Goal: Information Seeking & Learning: Find specific fact

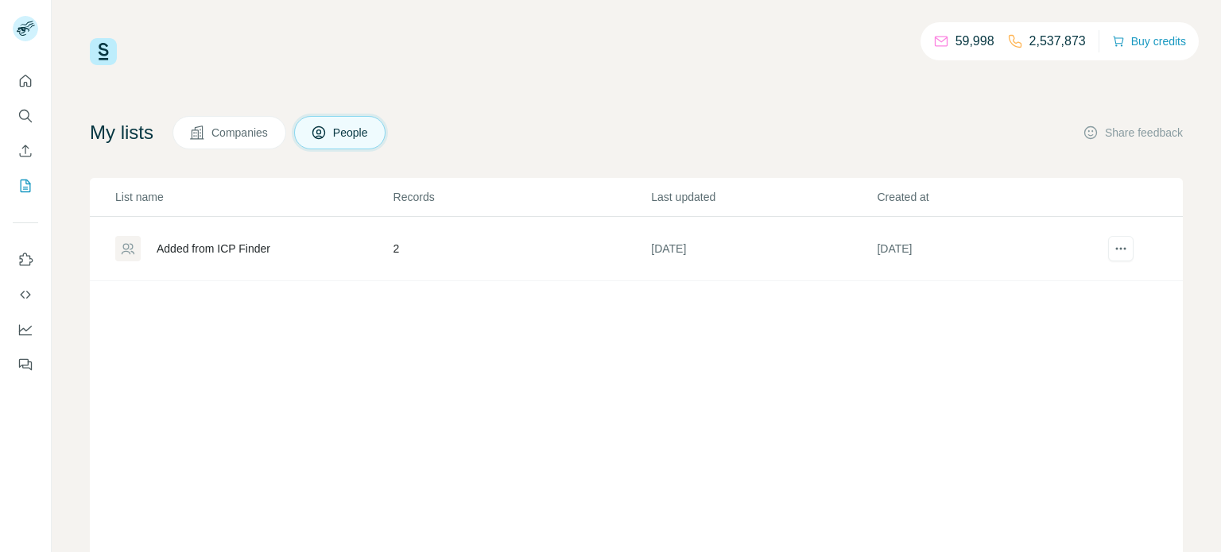
click at [267, 195] on p "List name" at bounding box center [253, 197] width 277 height 16
click at [33, 116] on button "Search" at bounding box center [25, 116] width 25 height 29
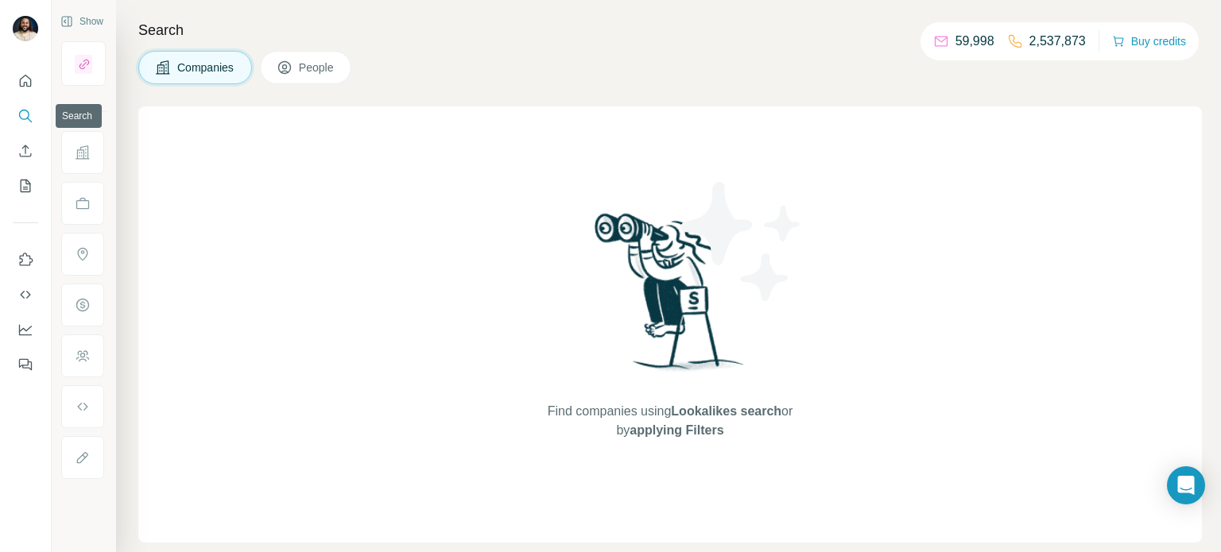
click at [22, 110] on icon "Search" at bounding box center [25, 116] width 16 height 16
click at [297, 73] on button "People" at bounding box center [306, 67] width 92 height 33
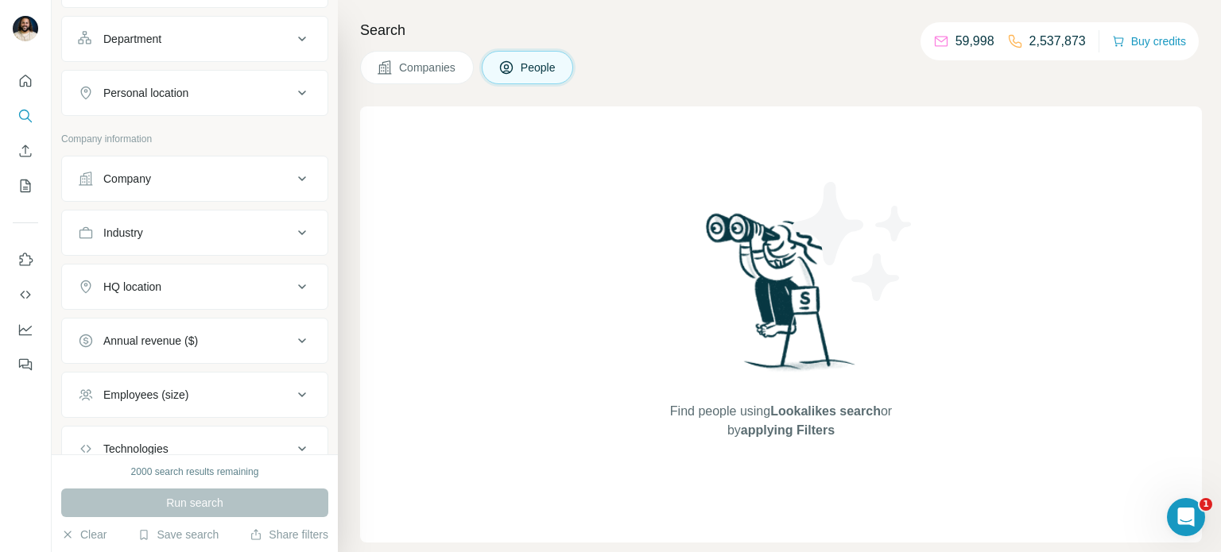
scroll to position [331, 0]
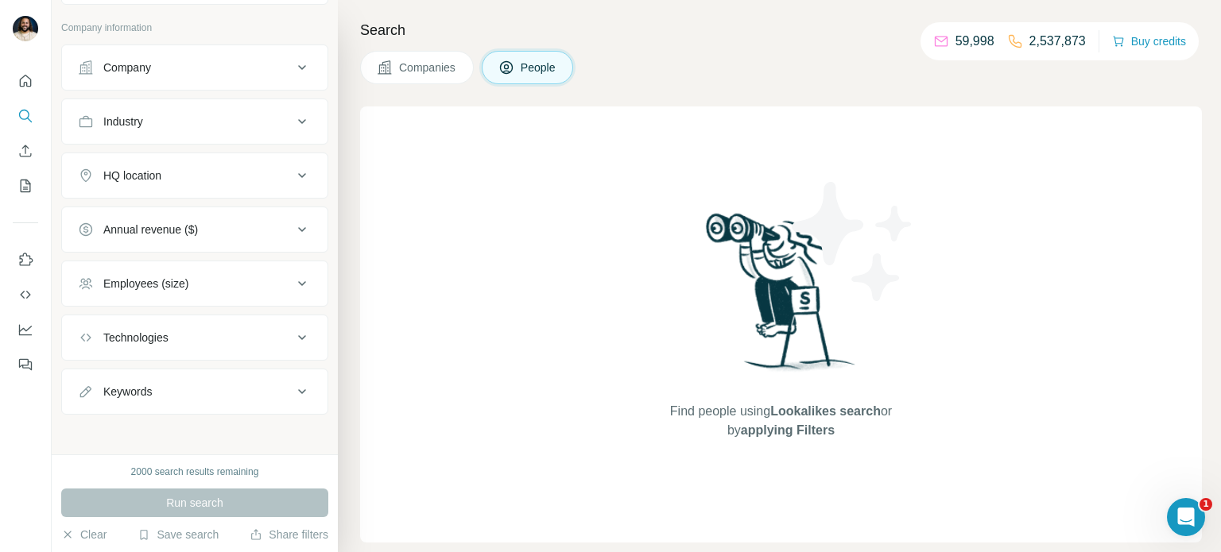
click at [227, 378] on button "Keywords" at bounding box center [194, 392] width 265 height 38
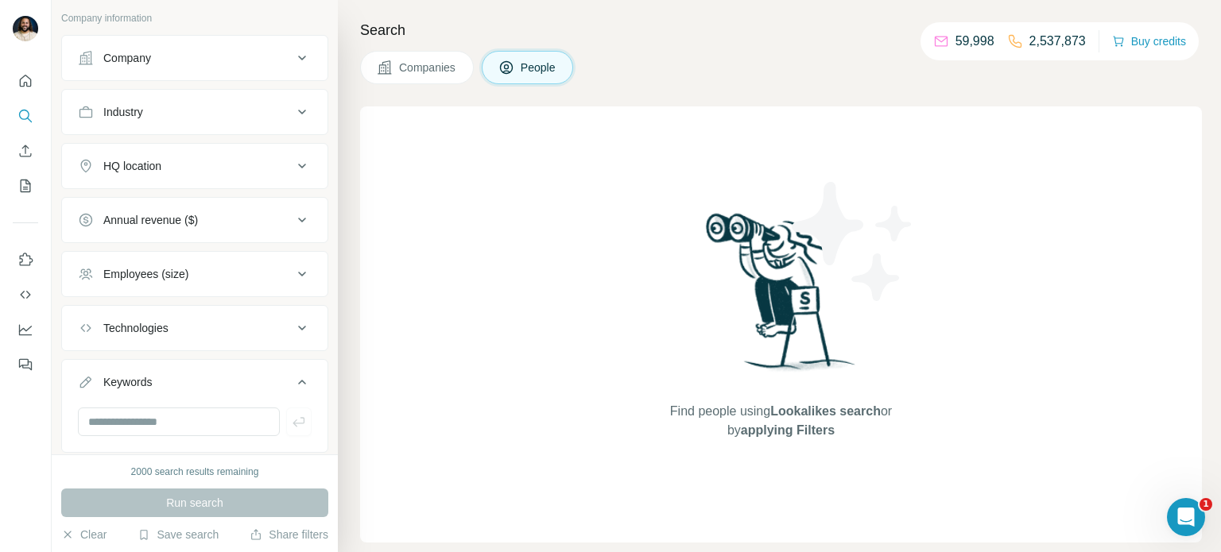
scroll to position [357, 0]
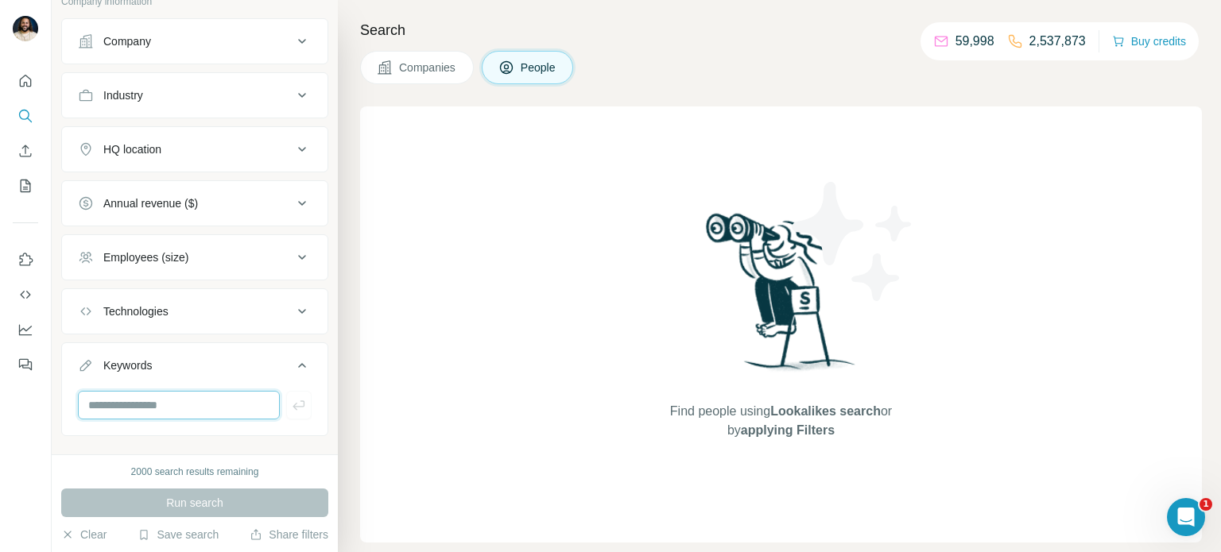
click at [192, 401] on input "text" at bounding box center [179, 405] width 202 height 29
type input "*****"
type input "**********"
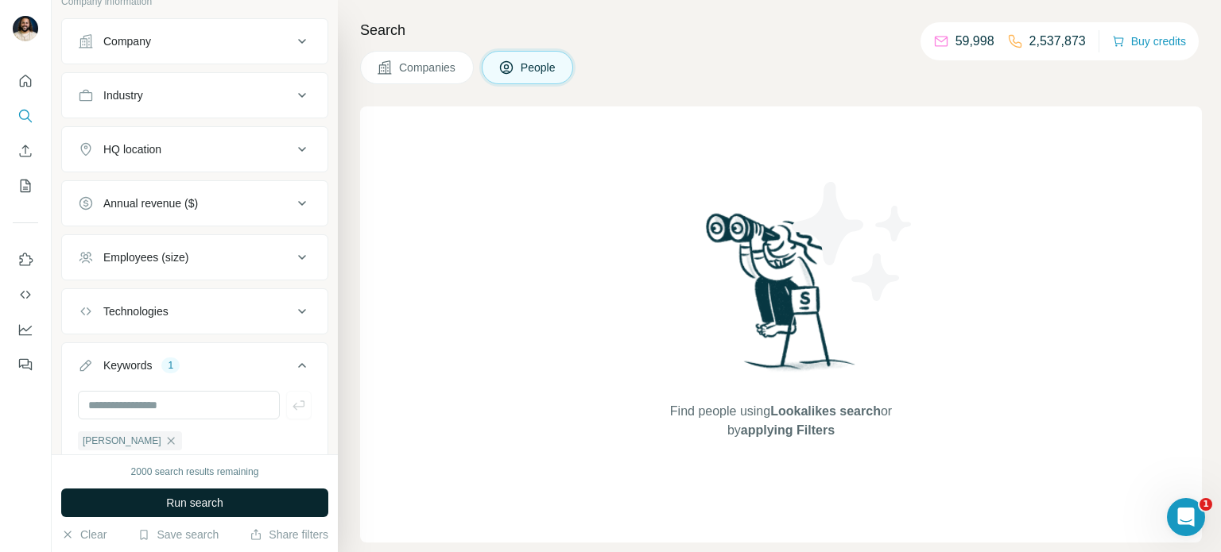
click at [218, 506] on span "Run search" at bounding box center [194, 503] width 57 height 16
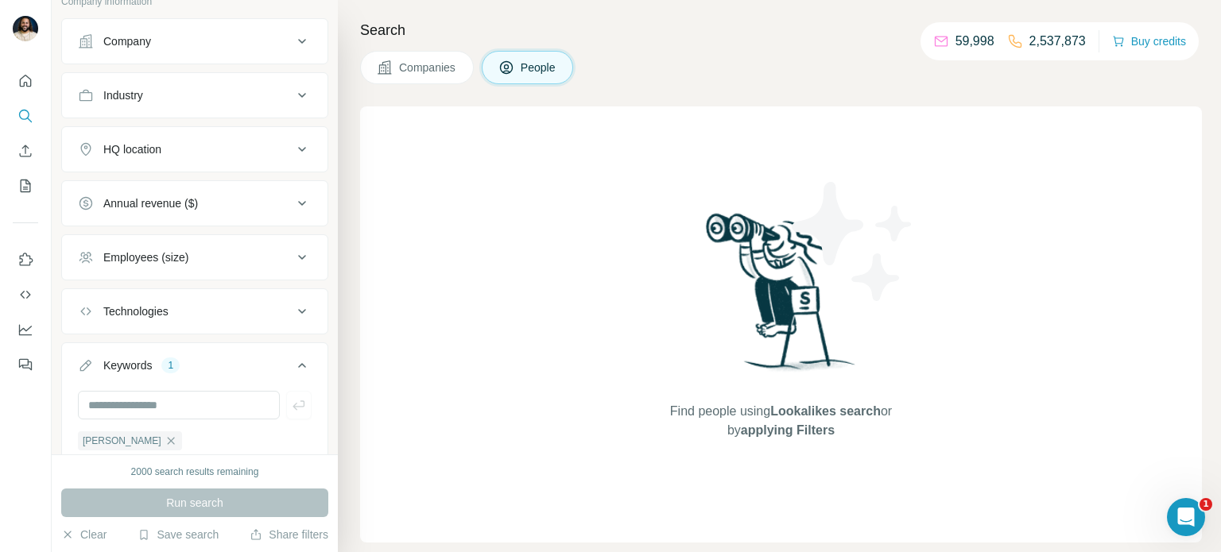
click at [420, 60] on span "Companies" at bounding box center [428, 68] width 58 height 16
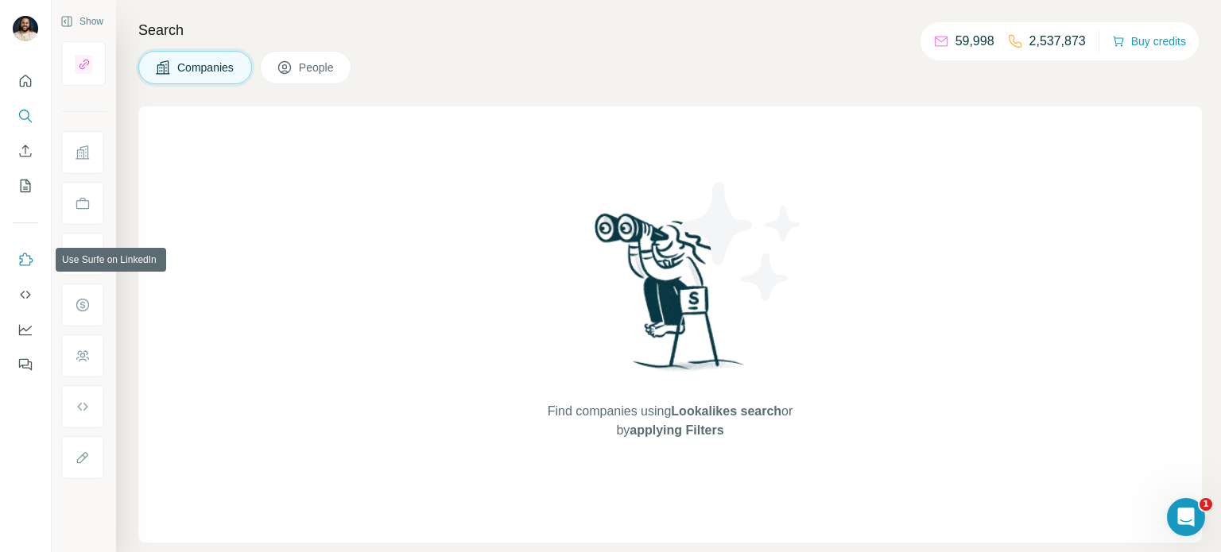
click at [21, 265] on icon "Use Surfe on LinkedIn" at bounding box center [27, 259] width 14 height 13
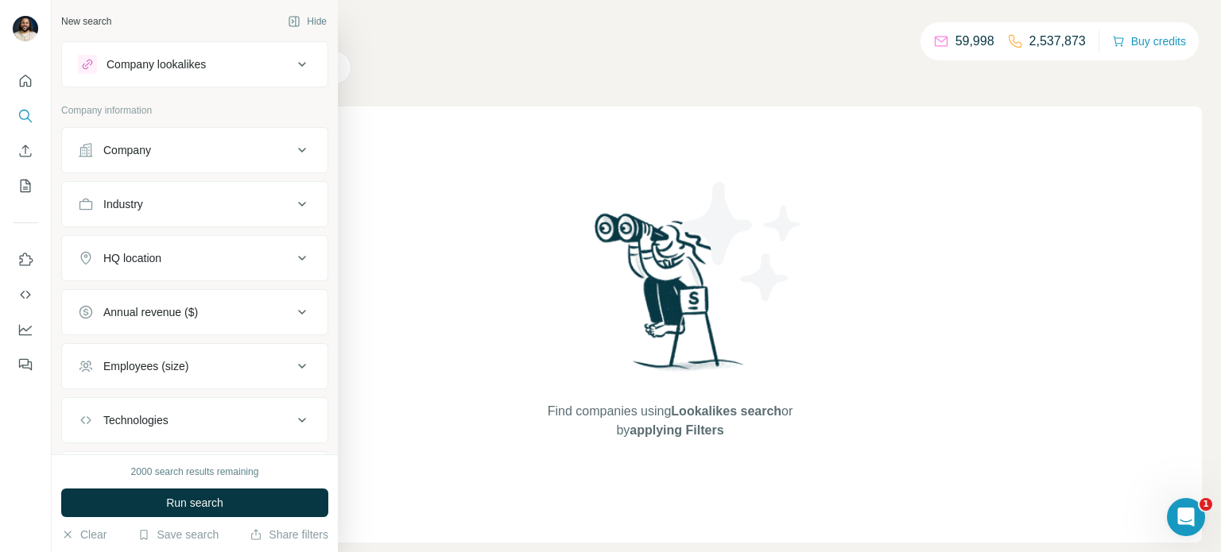
click at [178, 138] on button "Company" at bounding box center [194, 150] width 265 height 38
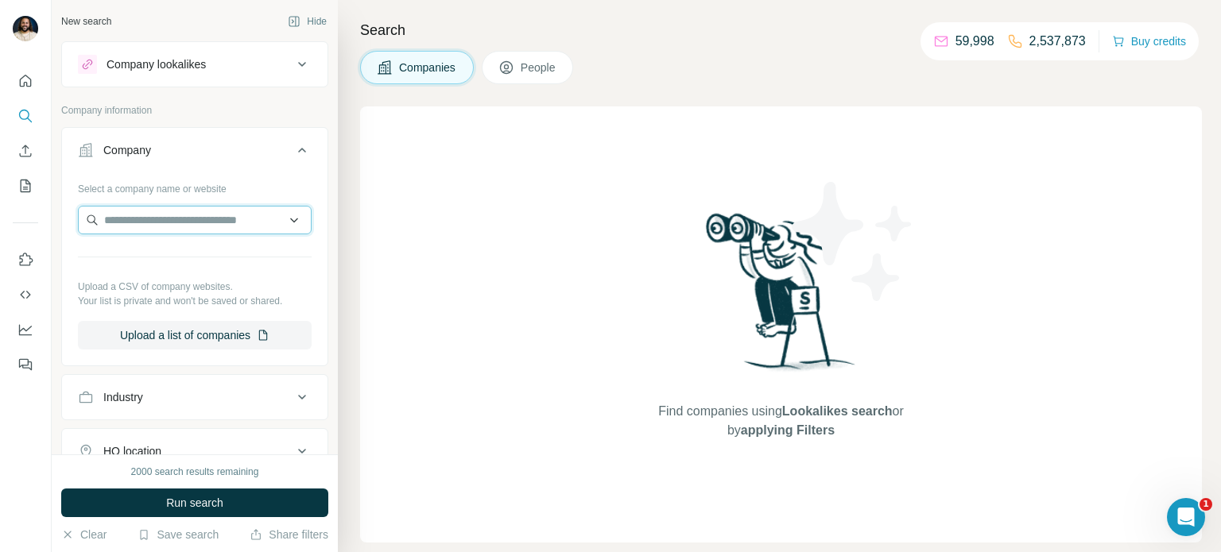
click at [186, 226] on input "text" at bounding box center [195, 220] width 234 height 29
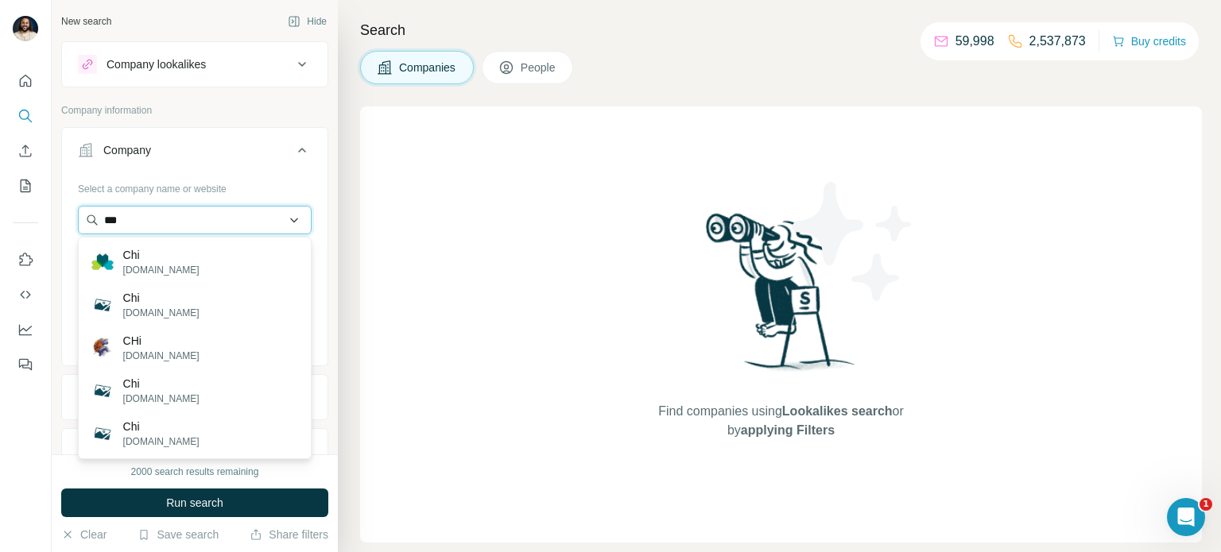
click at [180, 211] on input "***" at bounding box center [195, 220] width 234 height 29
click at [168, 215] on input "***" at bounding box center [195, 220] width 234 height 29
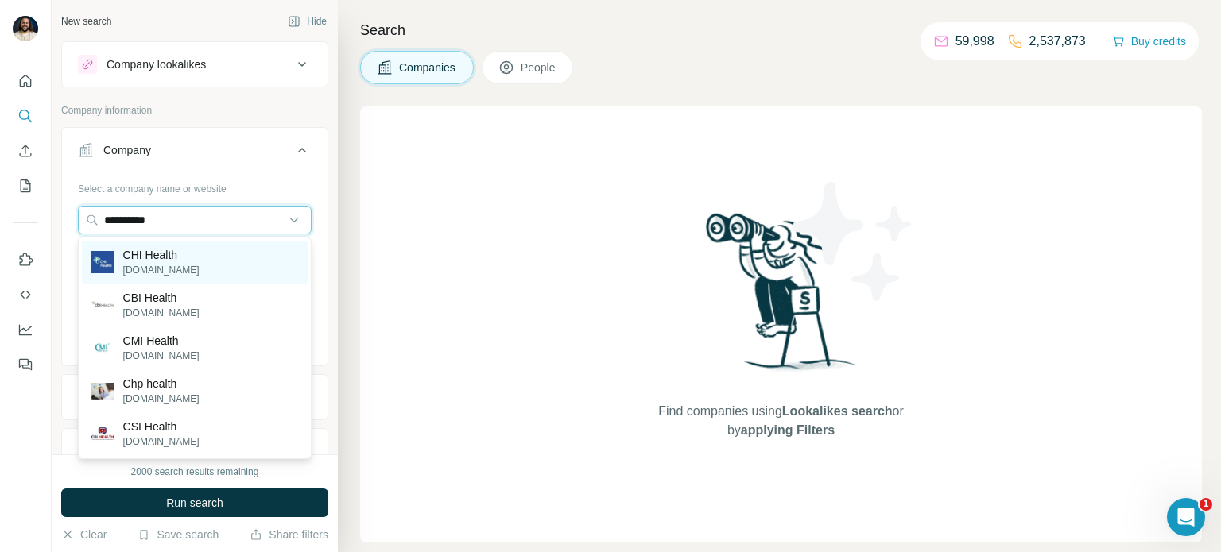
type input "**********"
click at [172, 263] on p "chihealth.com" at bounding box center [161, 270] width 76 height 14
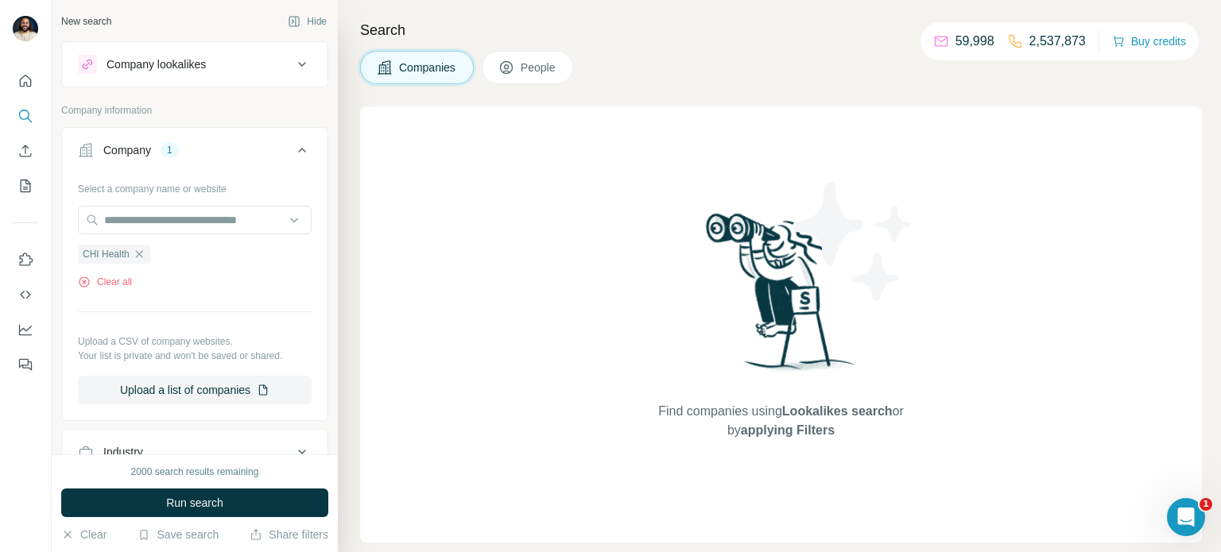
scroll to position [437, 0]
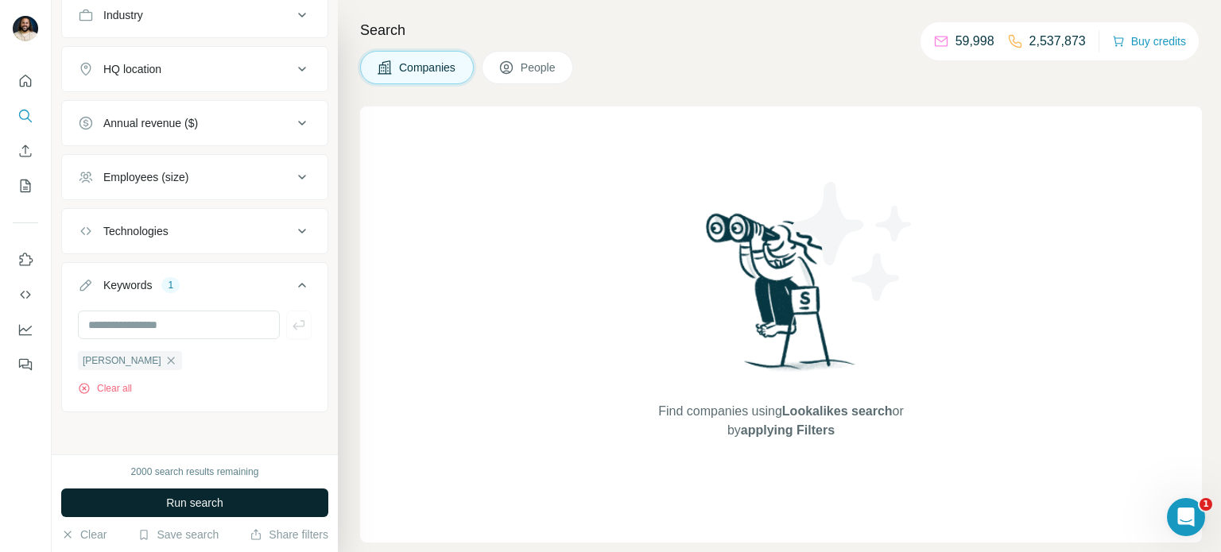
click at [222, 498] on span "Run search" at bounding box center [194, 503] width 57 height 16
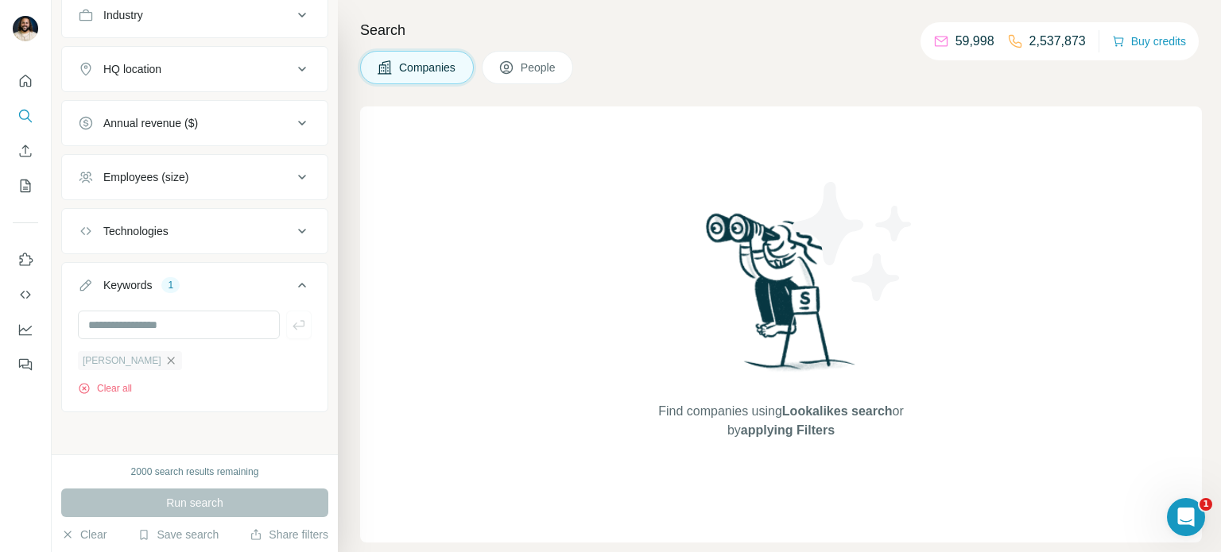
click at [165, 363] on icon "button" at bounding box center [171, 361] width 13 height 13
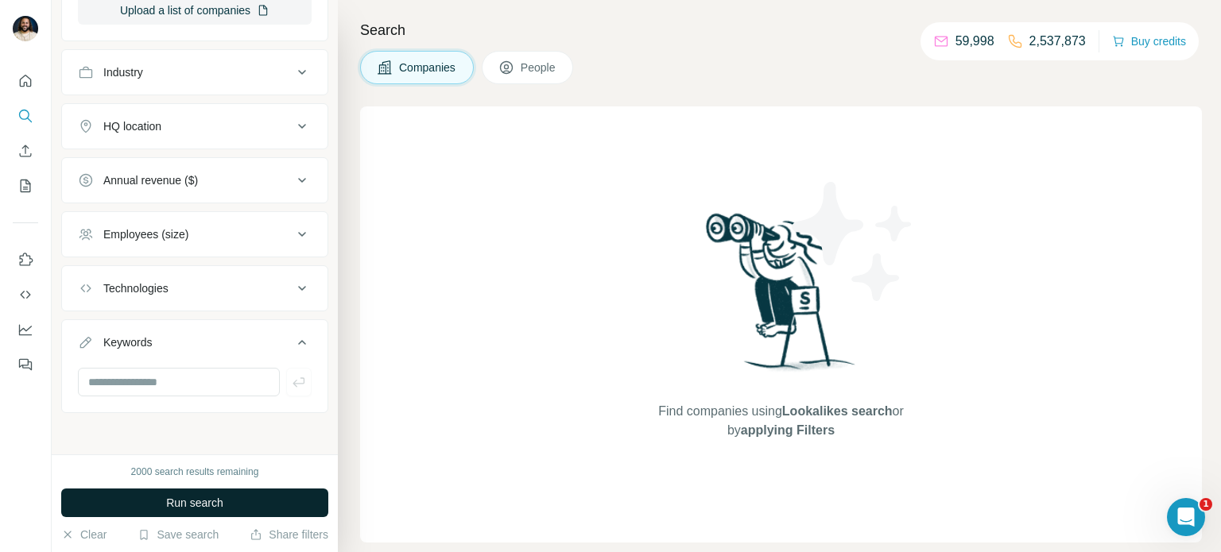
click at [242, 513] on button "Run search" at bounding box center [194, 503] width 267 height 29
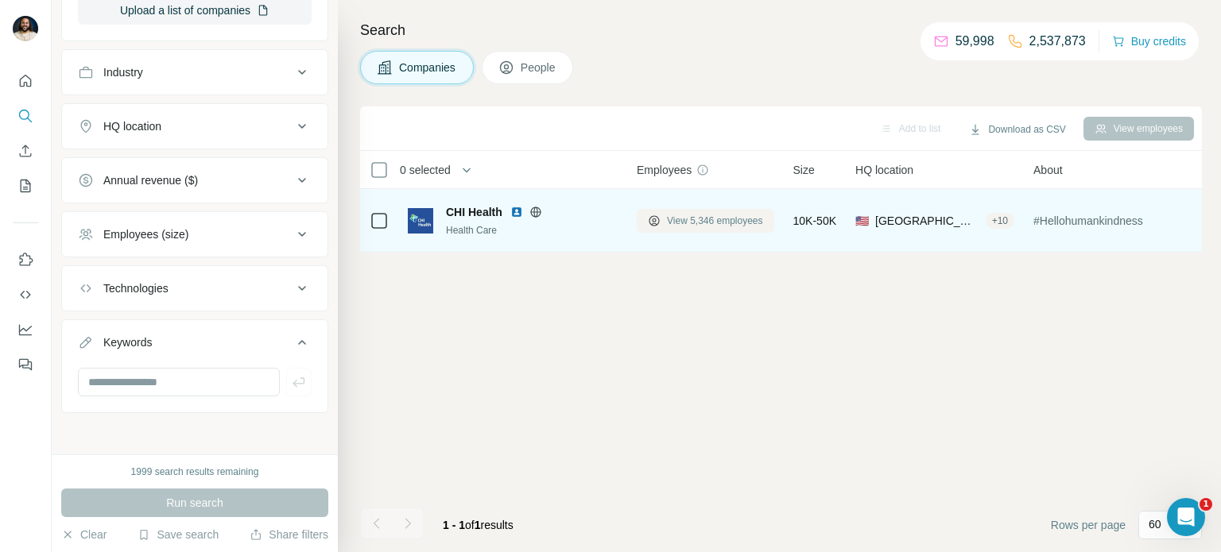
click at [679, 219] on span "View 5,346 employees" at bounding box center [715, 221] width 96 height 14
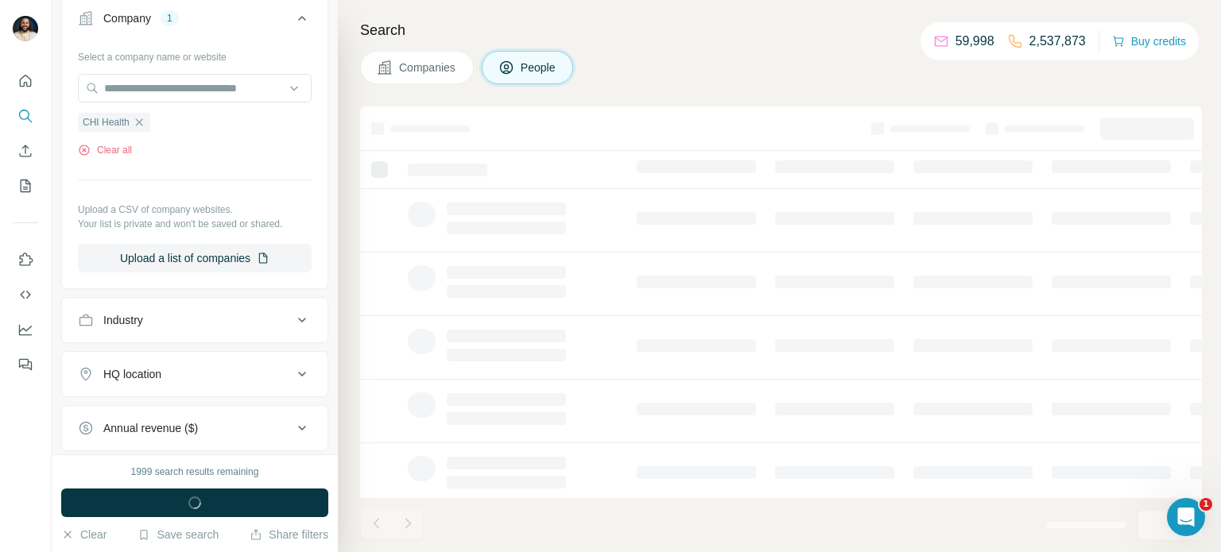
scroll to position [626, 0]
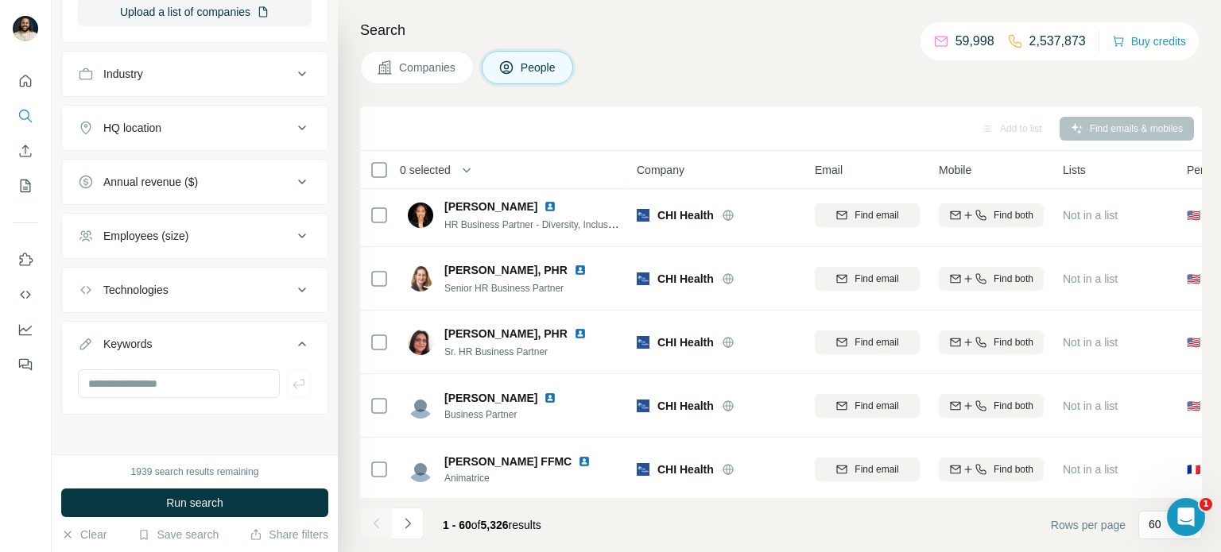
scroll to position [3505, 0]
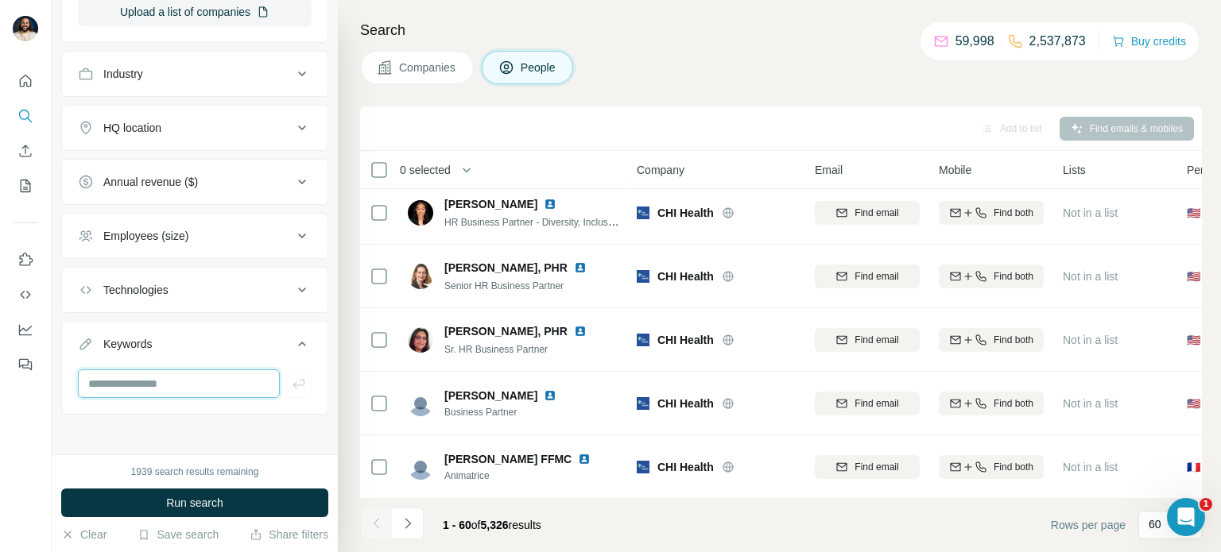
click at [216, 380] on input "text" at bounding box center [179, 384] width 202 height 29
type input "**********"
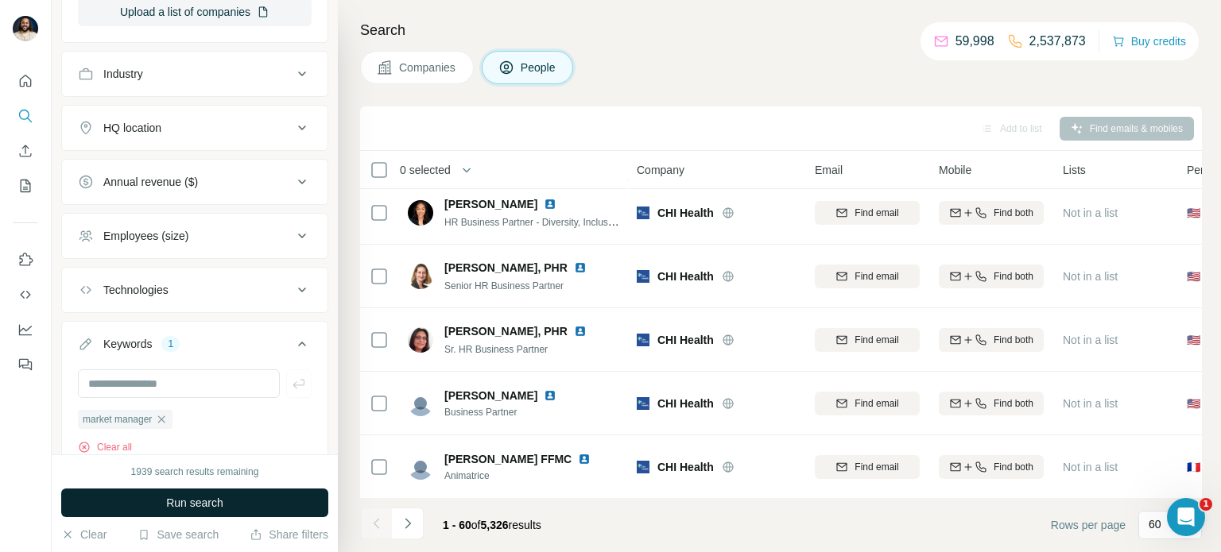
click at [191, 500] on span "Run search" at bounding box center [194, 503] width 57 height 16
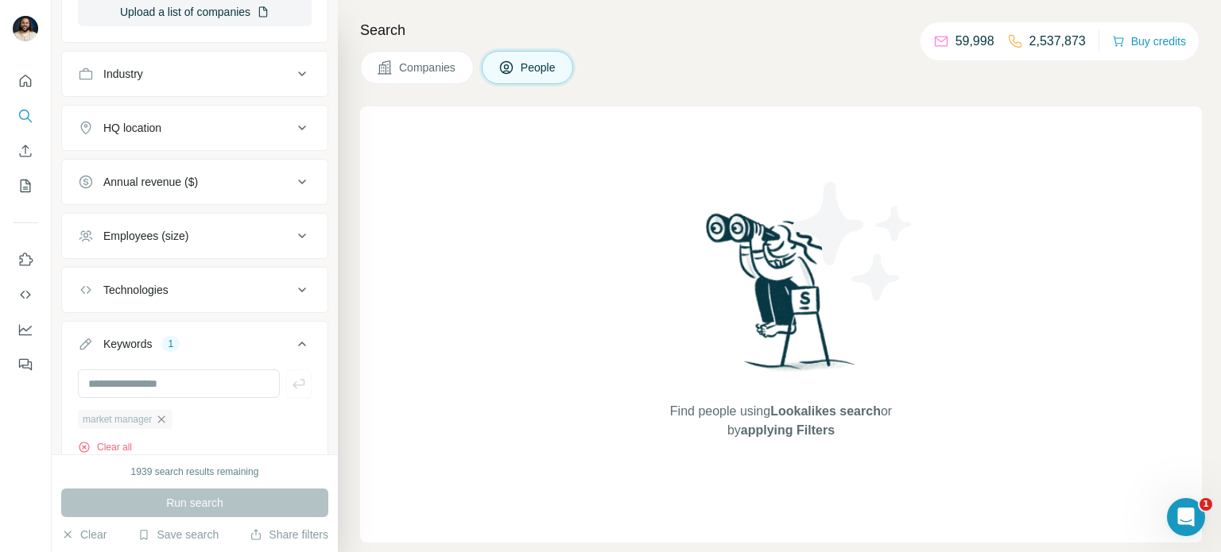
click at [165, 413] on icon "button" at bounding box center [161, 419] width 13 height 13
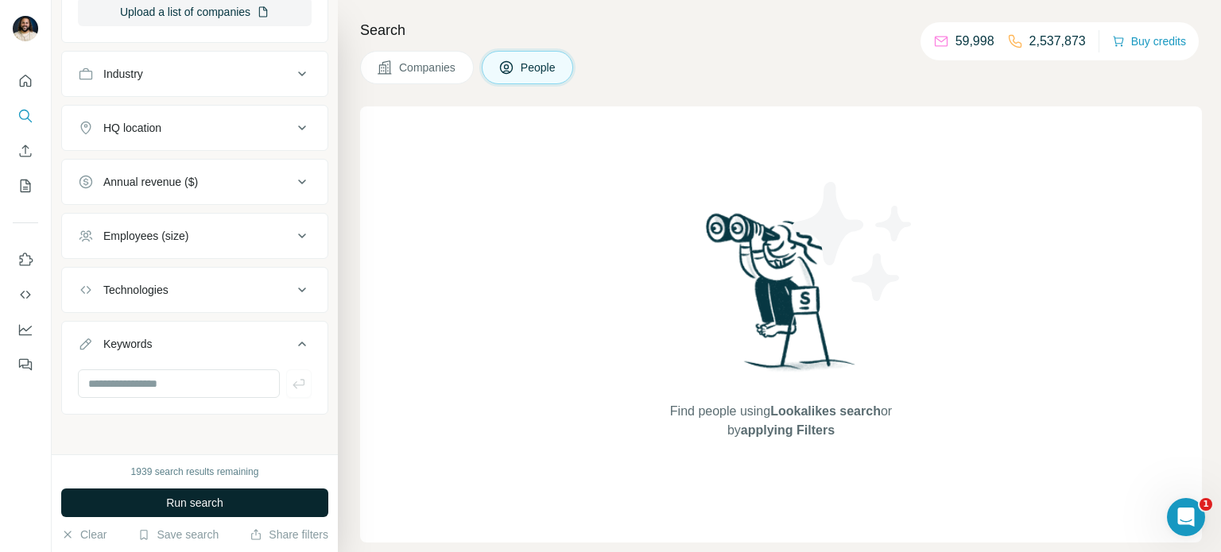
click at [252, 501] on button "Run search" at bounding box center [194, 503] width 267 height 29
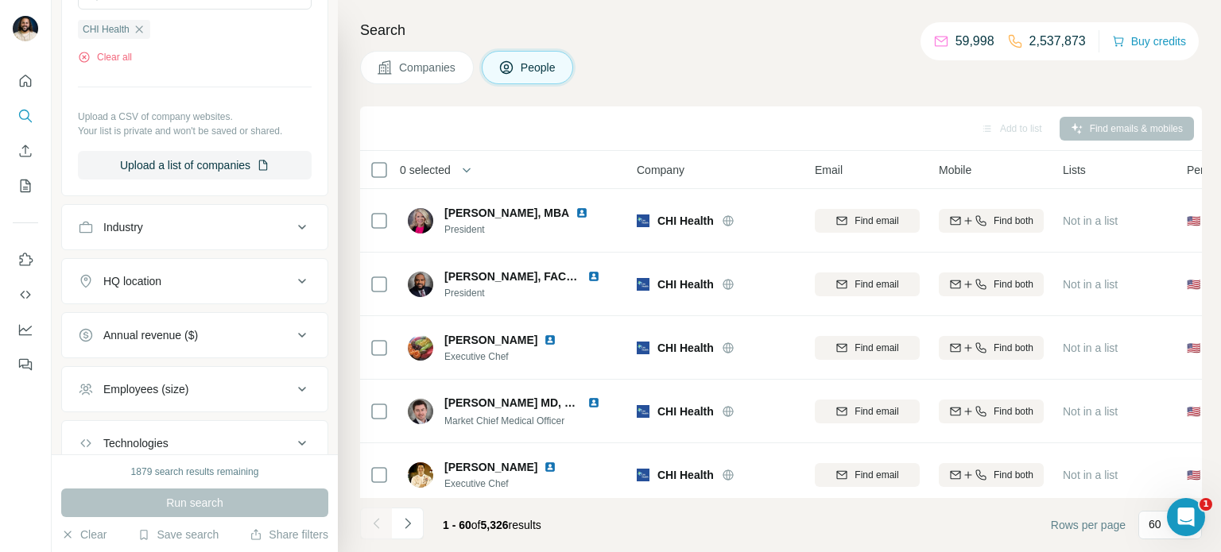
scroll to position [471, 0]
click at [275, 287] on div "HQ location" at bounding box center [185, 283] width 215 height 16
click at [300, 289] on icon at bounding box center [302, 282] width 19 height 19
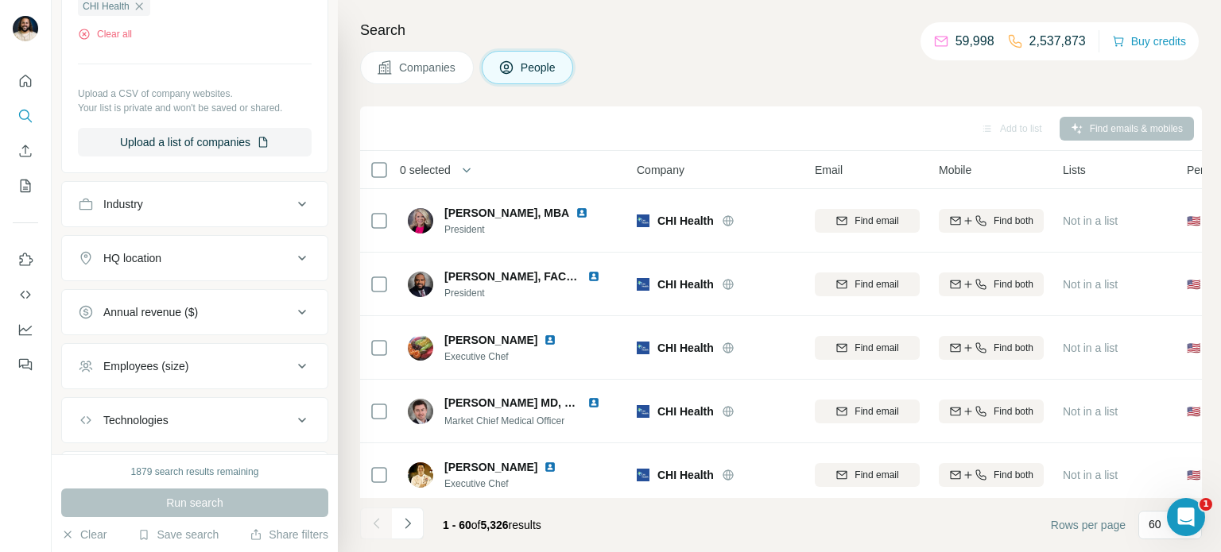
scroll to position [567, 0]
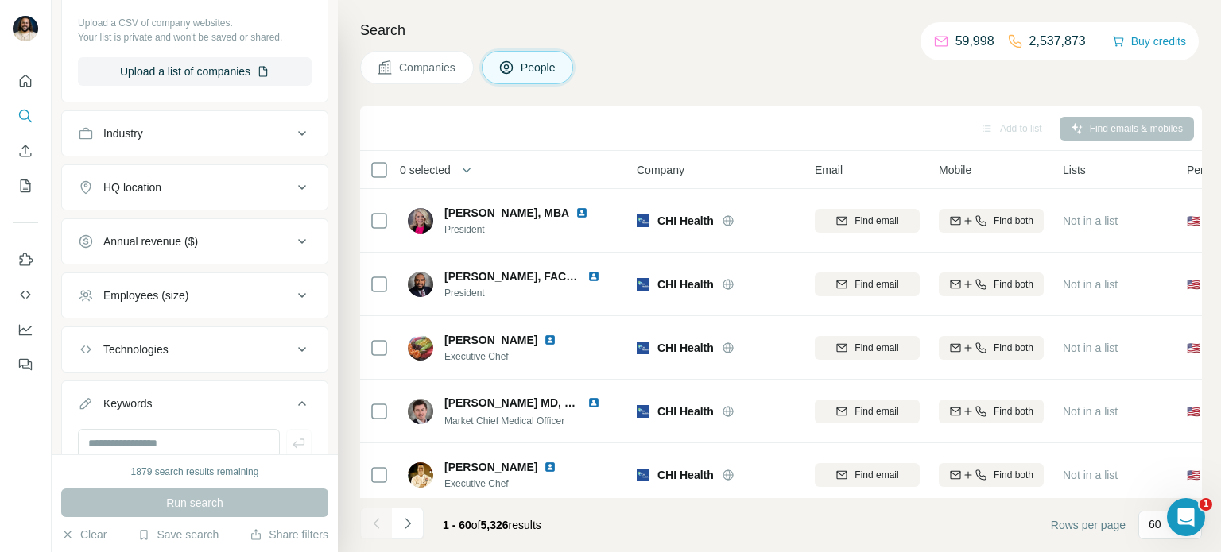
click at [277, 357] on button "Technologies" at bounding box center [194, 350] width 265 height 38
click at [288, 355] on button "Technologies" at bounding box center [194, 353] width 265 height 45
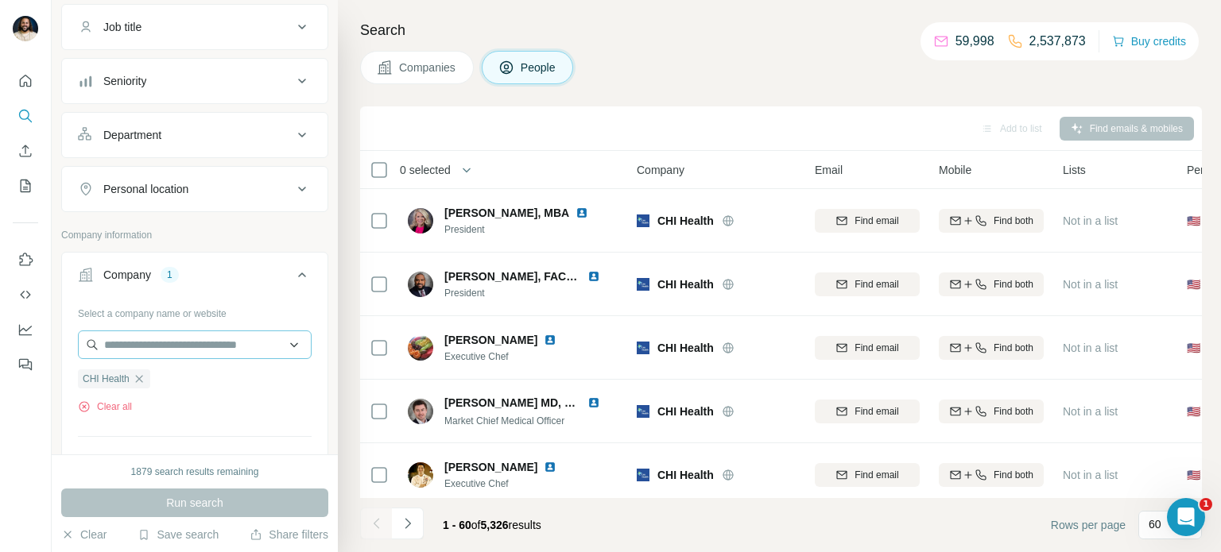
scroll to position [0, 0]
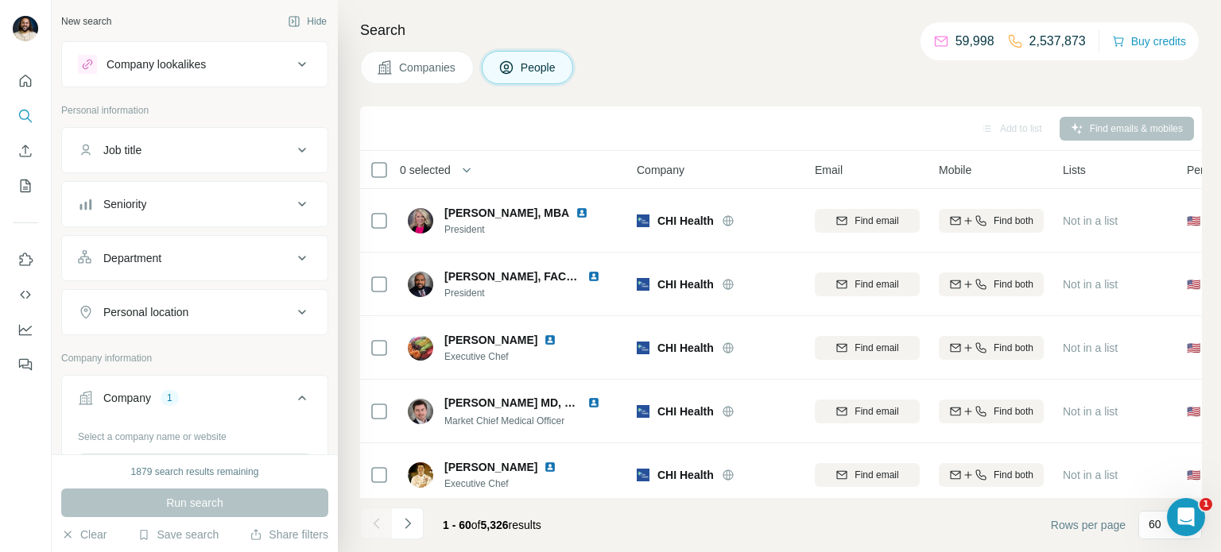
click at [306, 59] on icon at bounding box center [302, 64] width 19 height 19
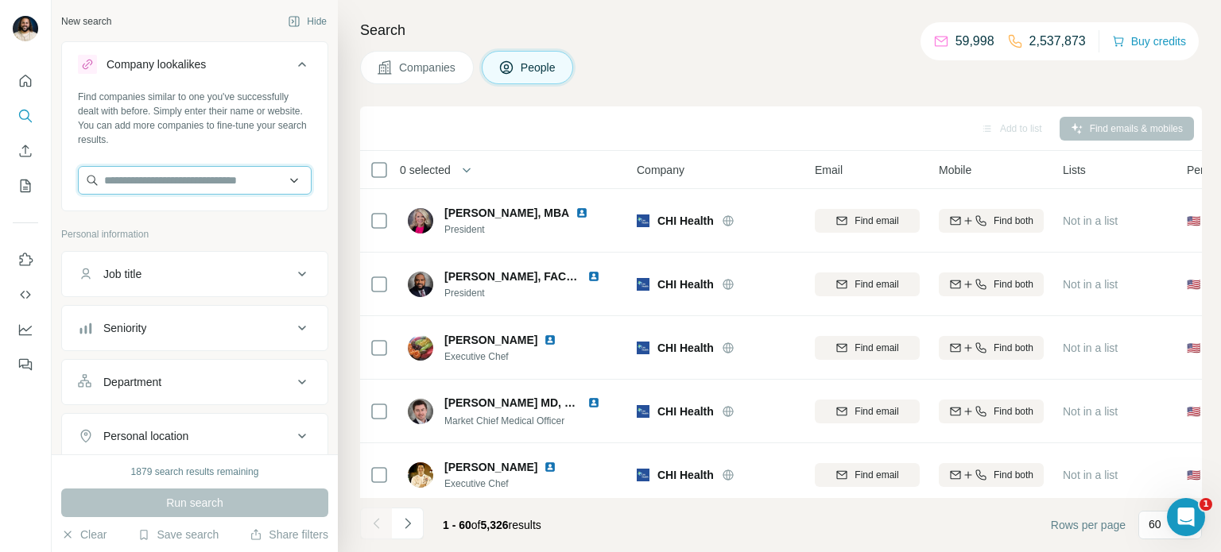
click at [232, 174] on input "text" at bounding box center [195, 180] width 234 height 29
type input "***"
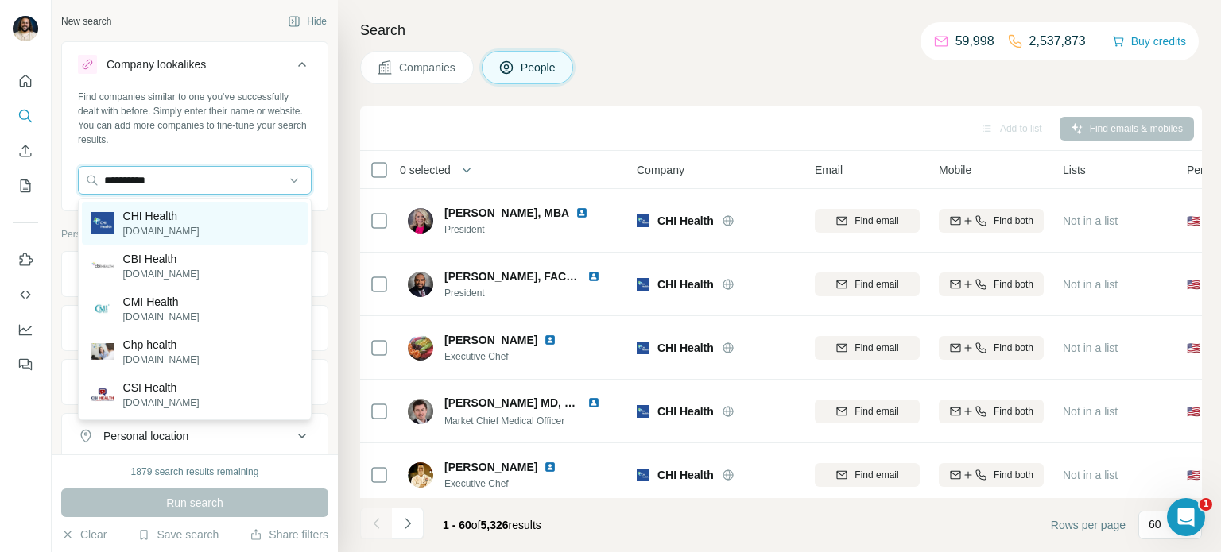
type input "**********"
click at [156, 211] on p "CHI Health" at bounding box center [161, 216] width 76 height 16
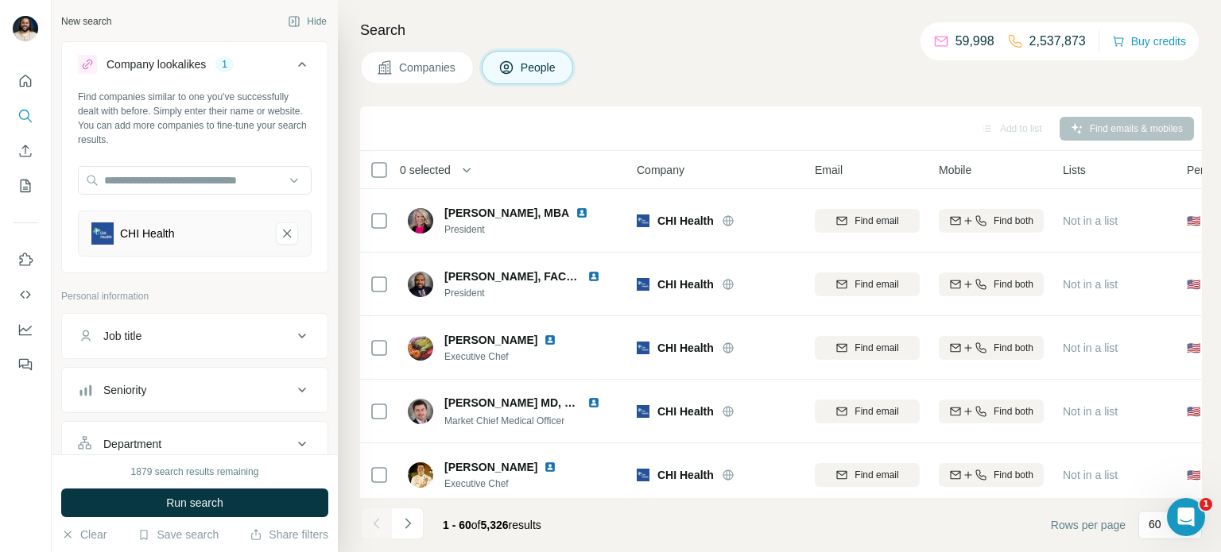
click at [211, 351] on button "Job title" at bounding box center [194, 336] width 265 height 38
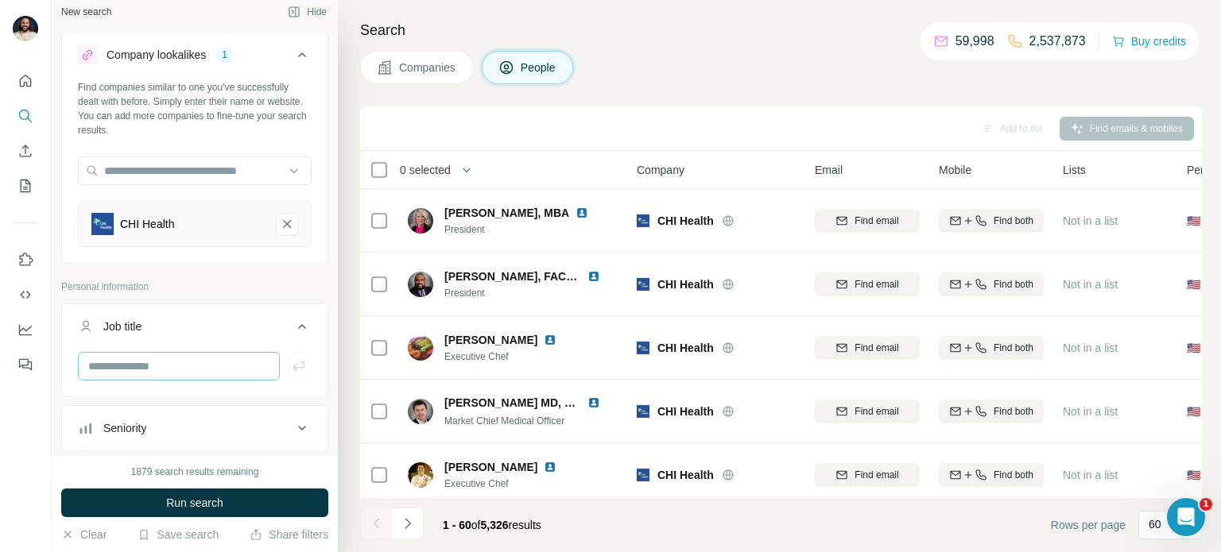
scroll to position [15, 0]
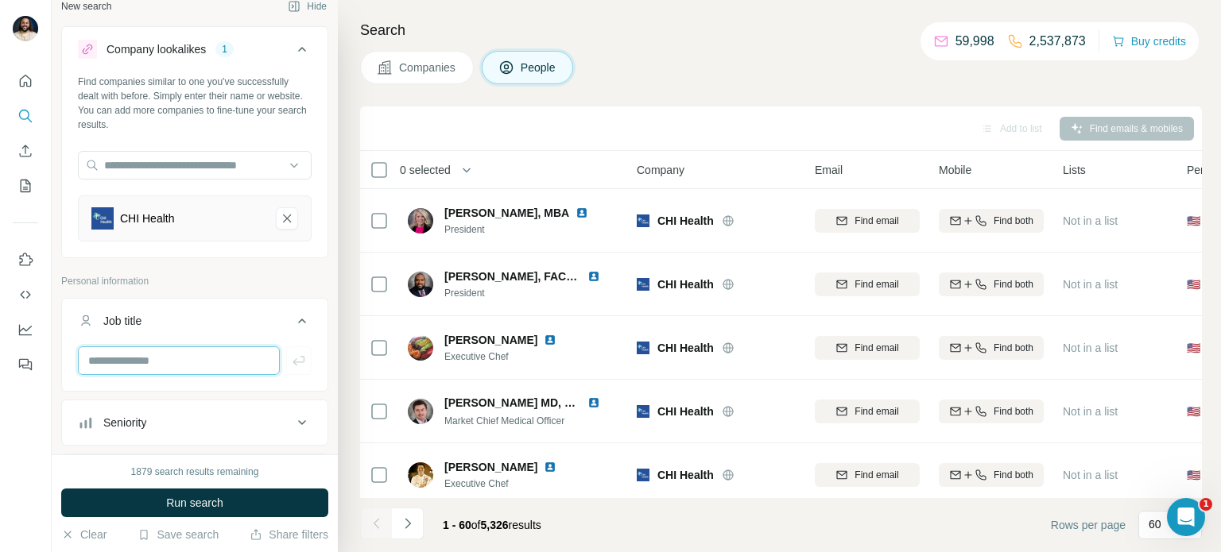
click at [219, 360] on input "text" at bounding box center [179, 361] width 202 height 29
type input "**********"
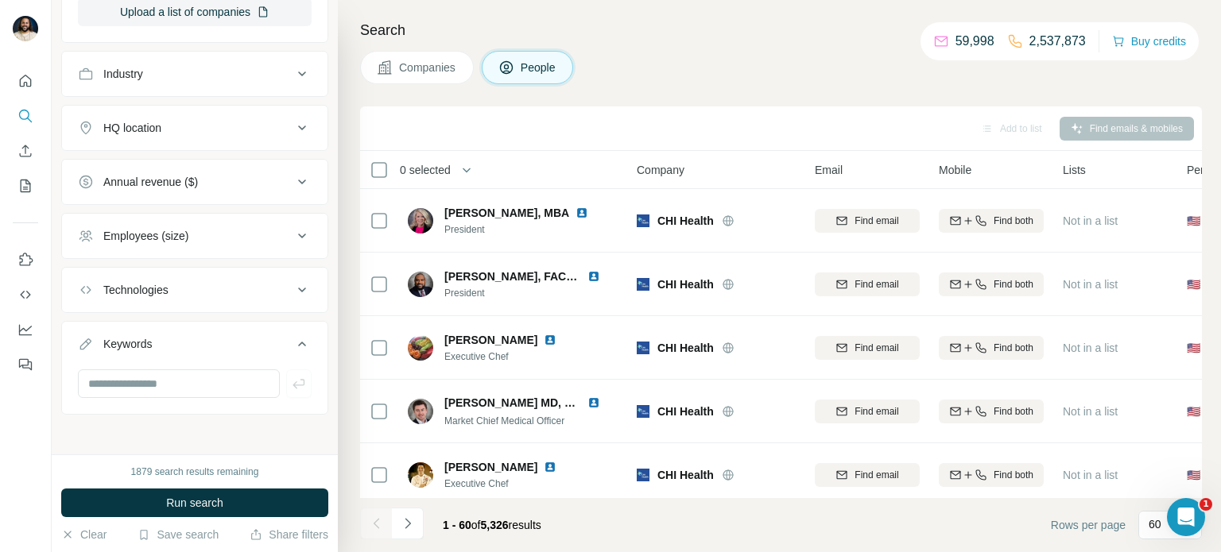
scroll to position [862, 0]
click at [200, 520] on div "1879 search results remaining Run search Clear Save search Share filters" at bounding box center [195, 504] width 286 height 98
click at [203, 513] on button "Run search" at bounding box center [194, 503] width 267 height 29
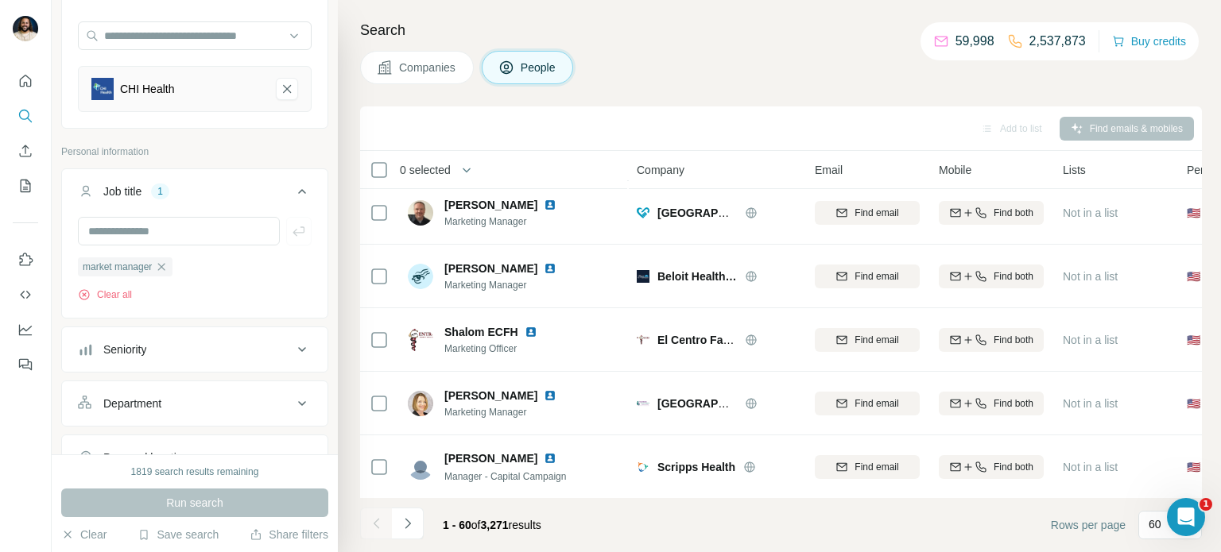
scroll to position [156, 0]
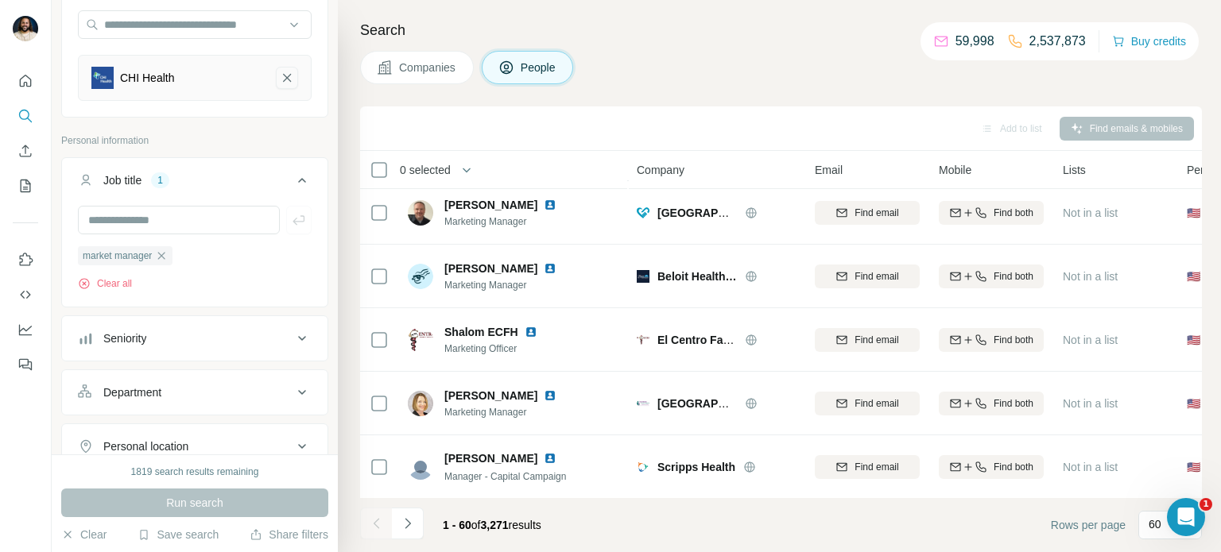
click at [291, 81] on icon "CHI Health-remove-button" at bounding box center [287, 78] width 14 height 16
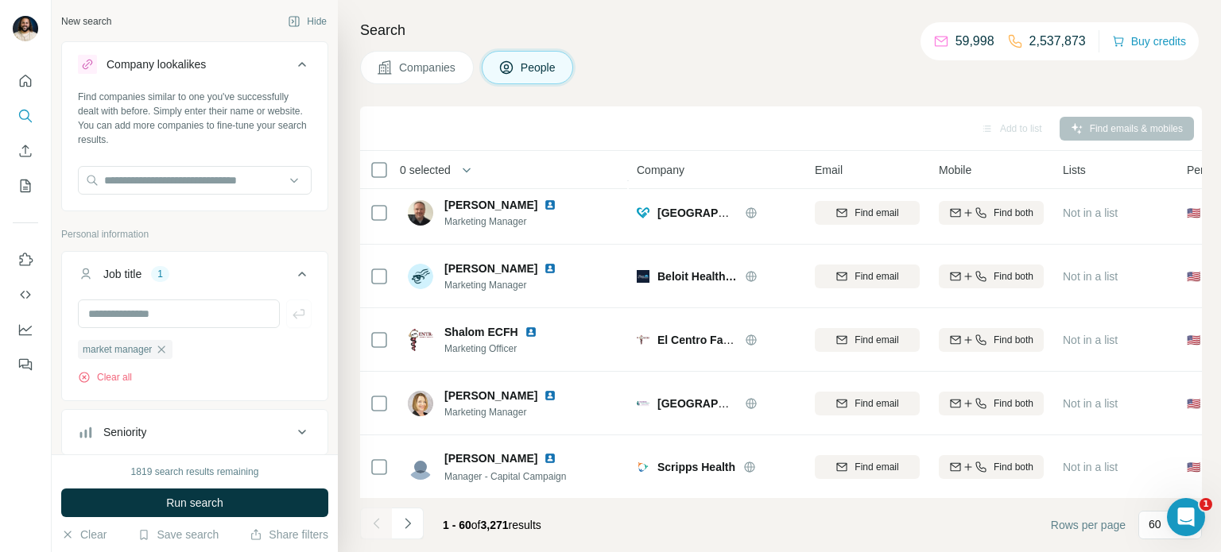
click at [415, 61] on span "Companies" at bounding box center [428, 68] width 58 height 16
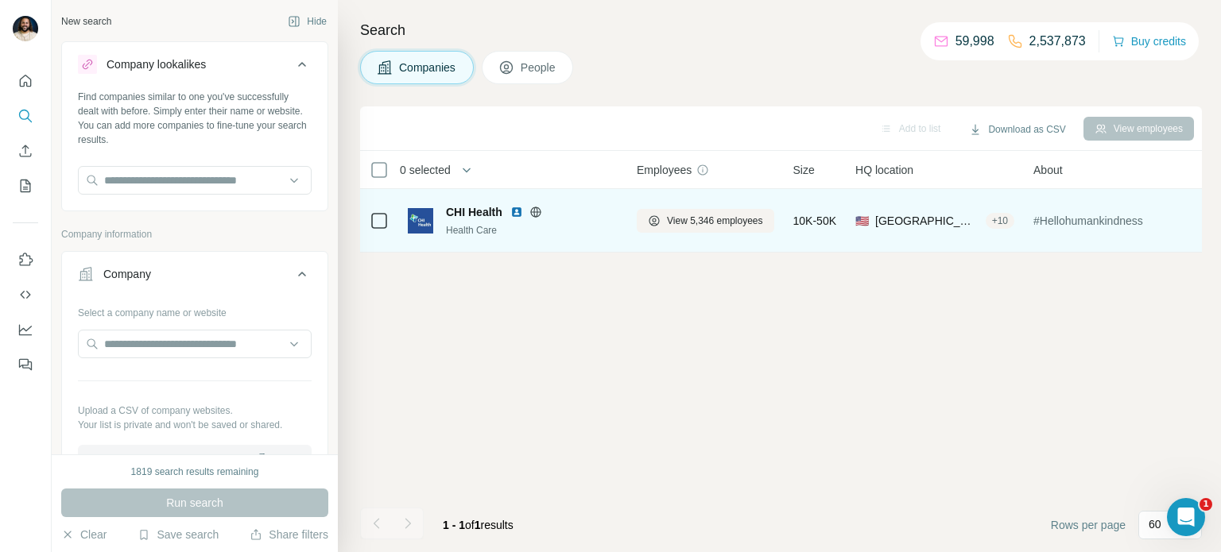
click at [497, 217] on span "CHI Health" at bounding box center [474, 212] width 56 height 16
click at [370, 231] on div at bounding box center [379, 221] width 19 height 44
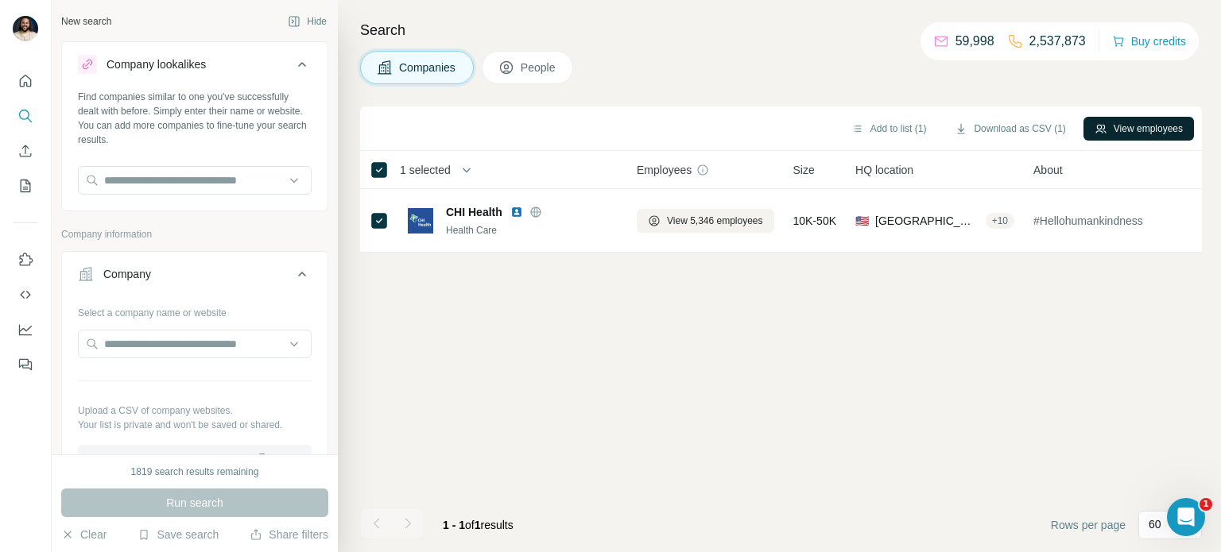
click at [1161, 121] on button "View employees" at bounding box center [1138, 129] width 110 height 24
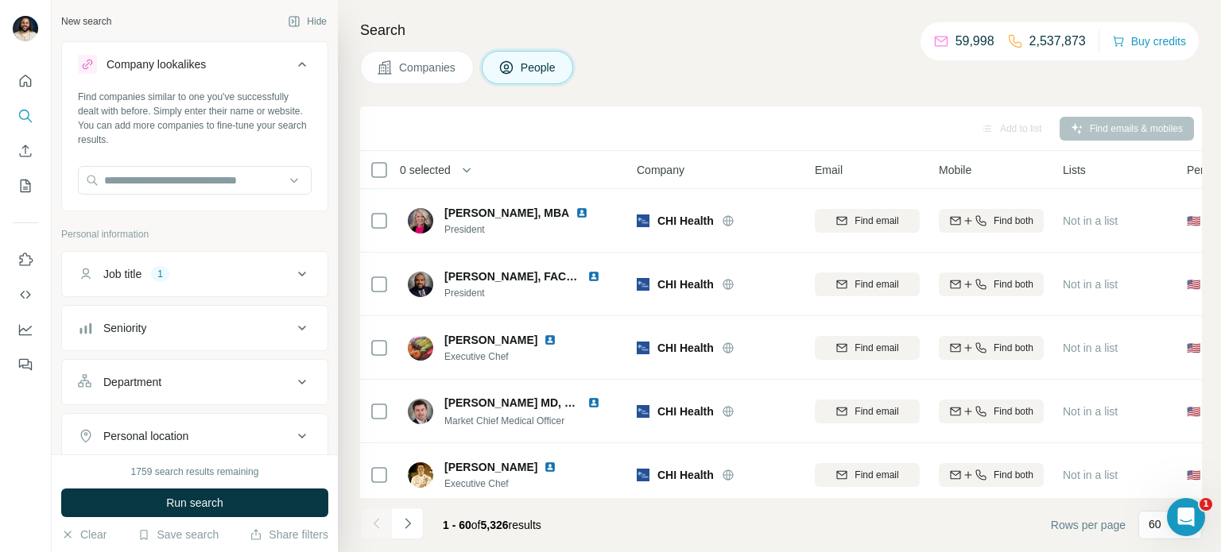
click at [196, 274] on div "Job title 1" at bounding box center [185, 274] width 215 height 16
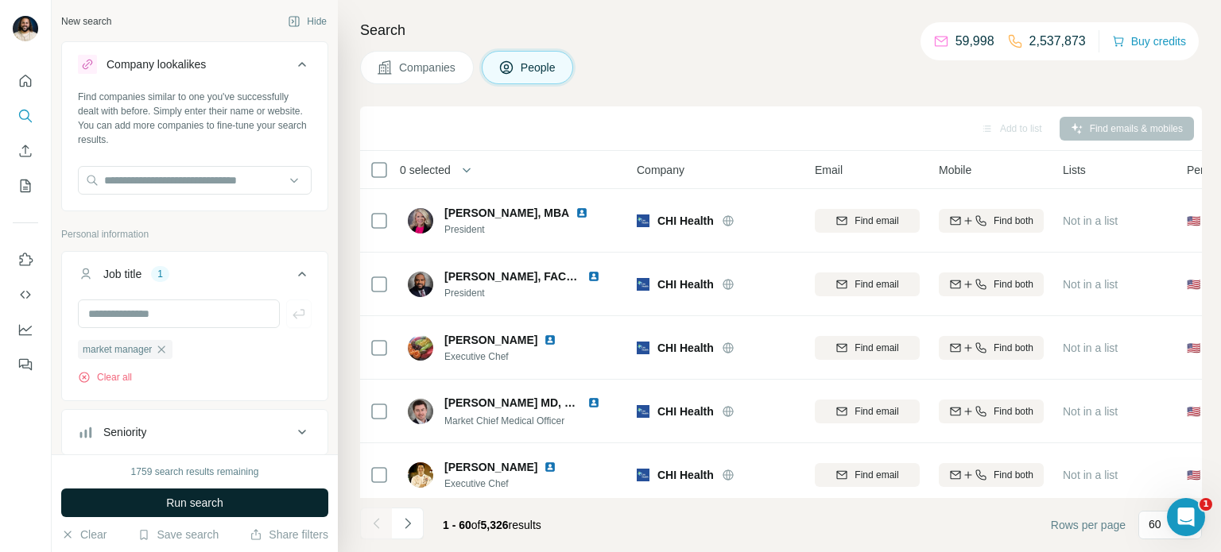
click at [207, 510] on span "Run search" at bounding box center [194, 503] width 57 height 16
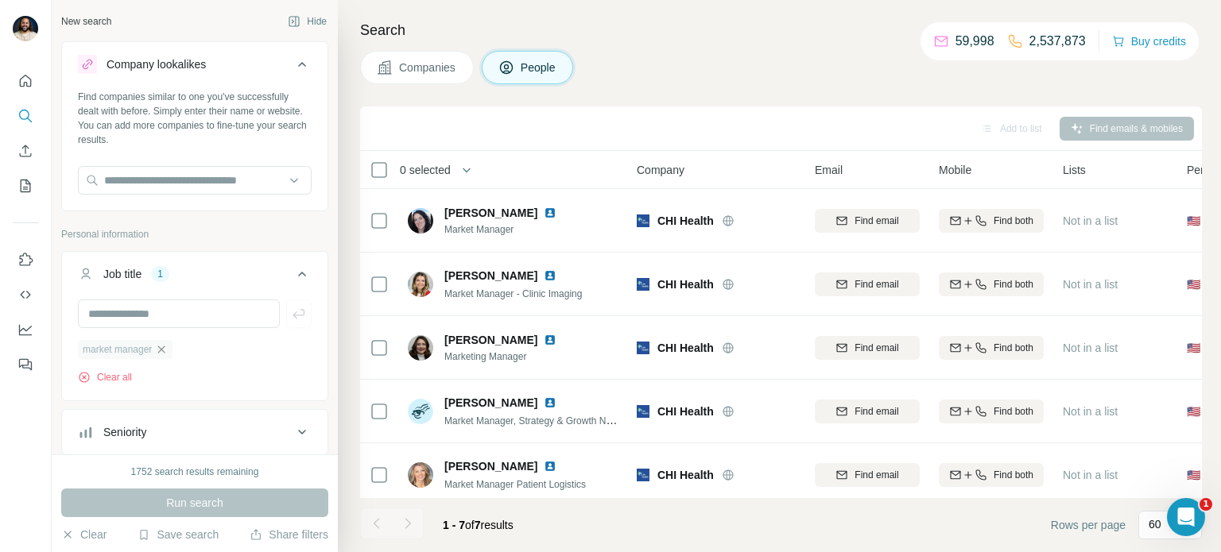
click at [168, 351] on icon "button" at bounding box center [161, 349] width 13 height 13
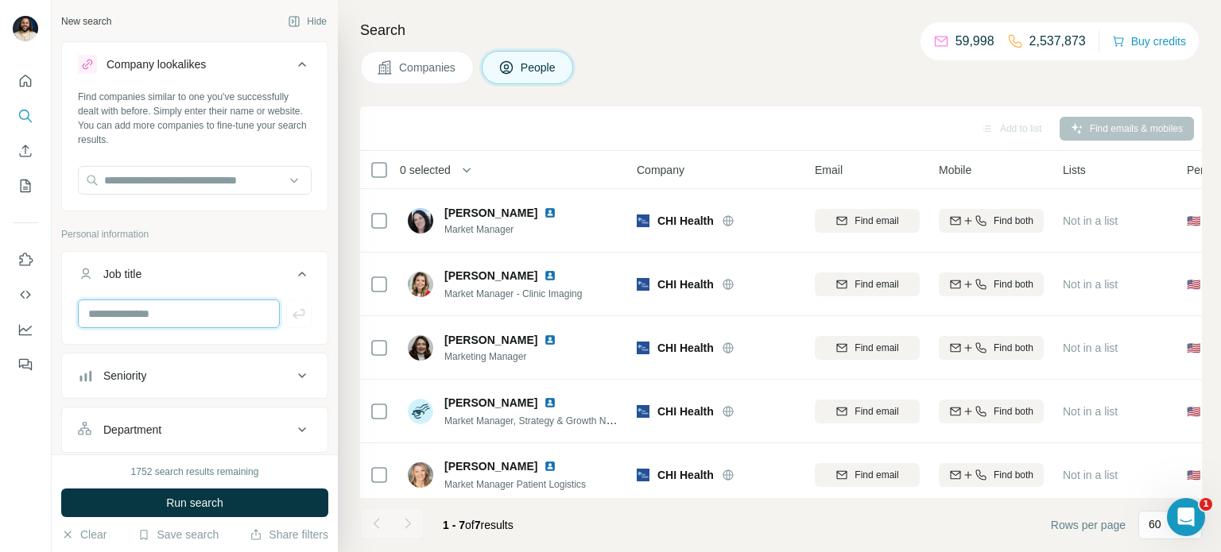
click at [189, 316] on input "text" at bounding box center [179, 314] width 202 height 29
type input "****"
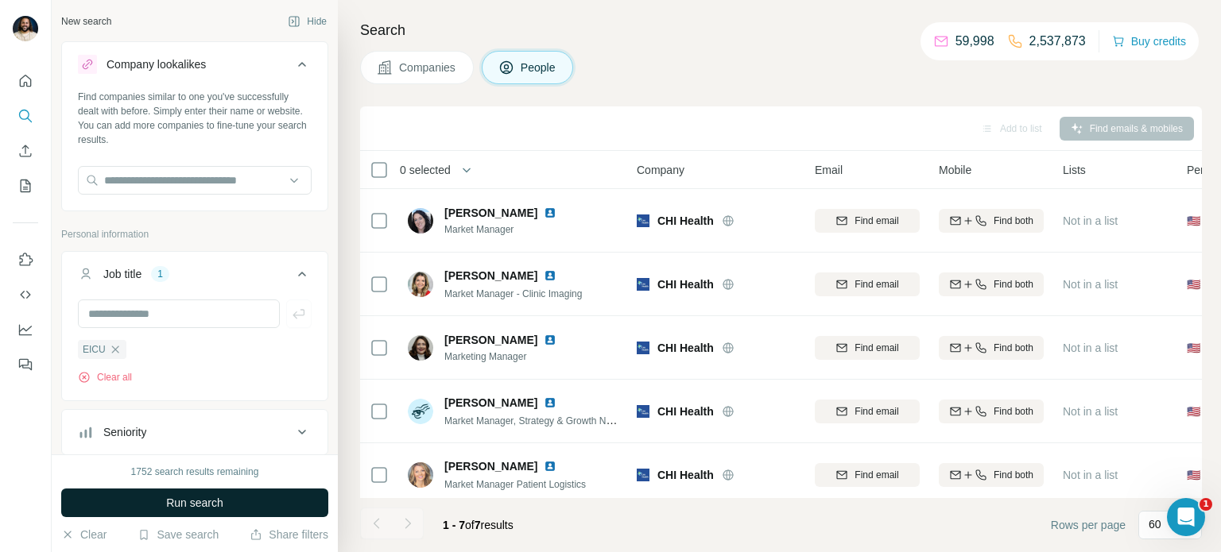
click at [193, 502] on span "Run search" at bounding box center [194, 503] width 57 height 16
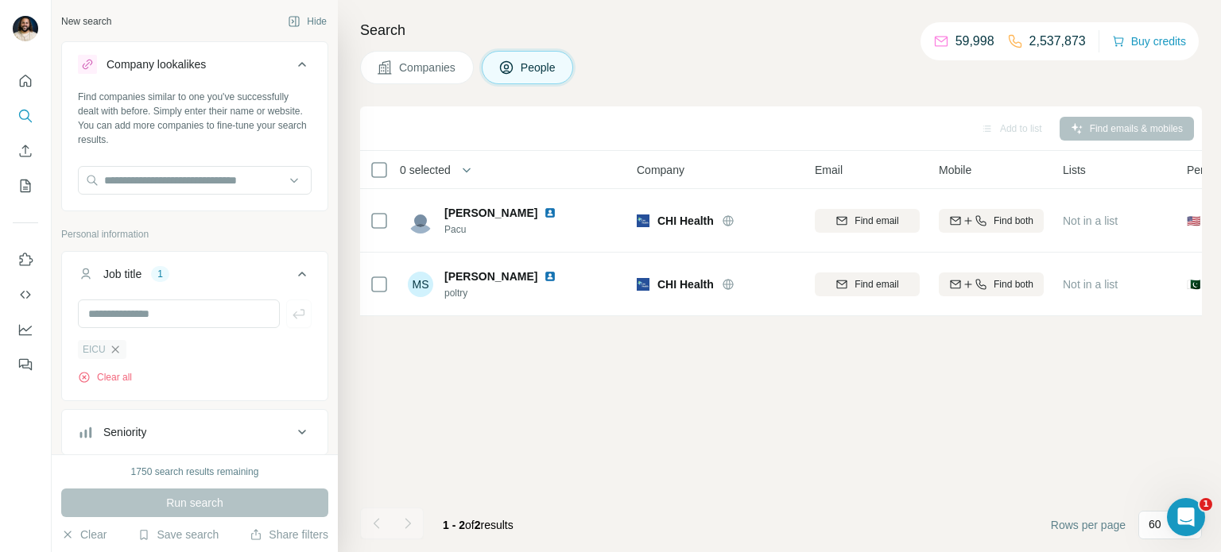
click at [115, 348] on icon "button" at bounding box center [114, 349] width 7 height 7
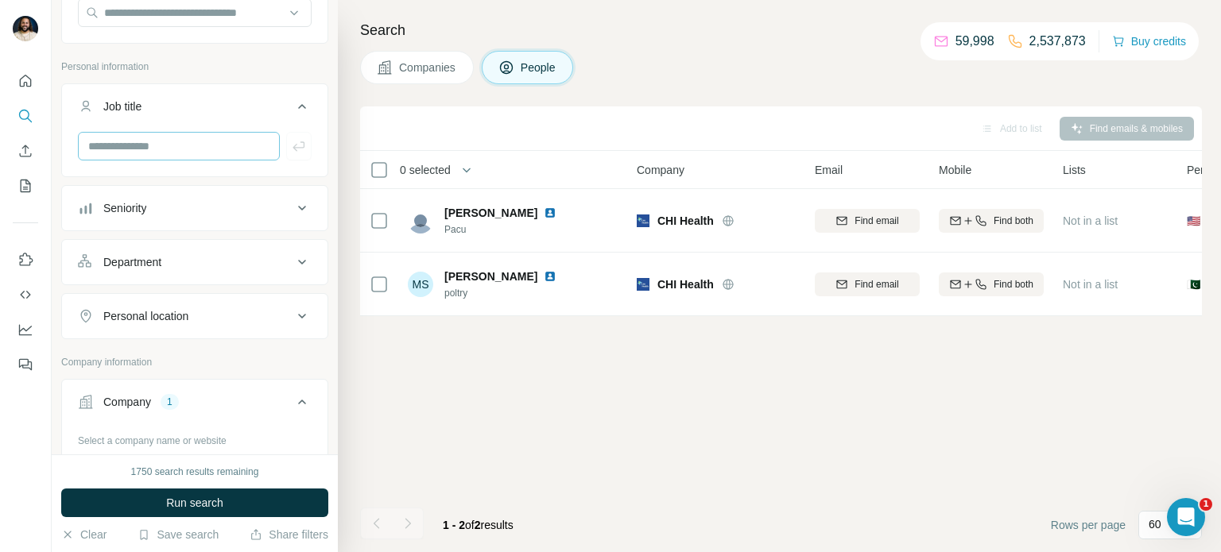
scroll to position [173, 0]
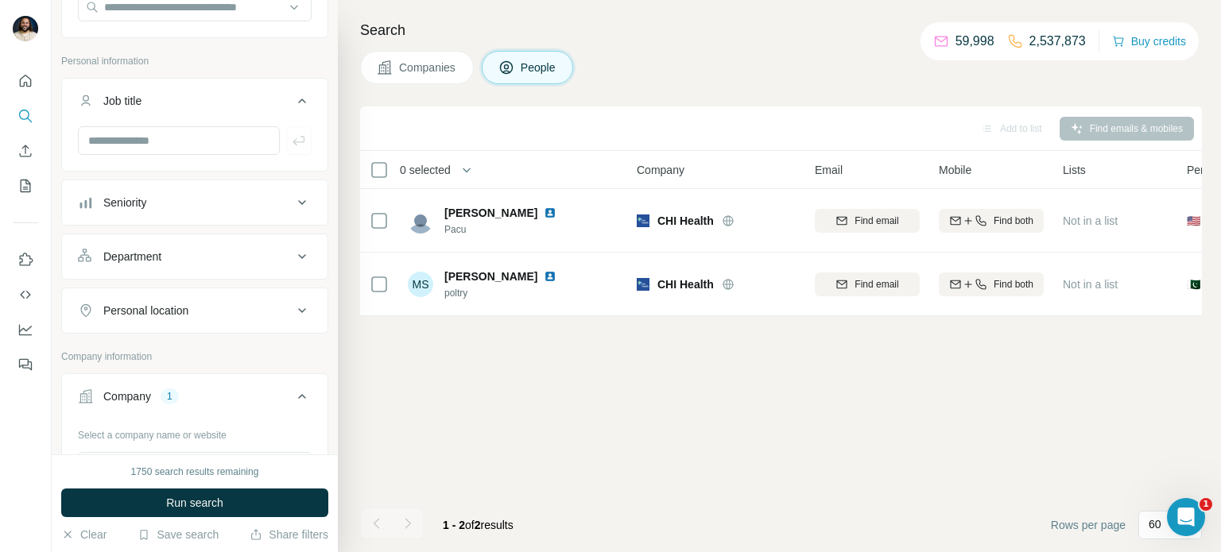
click at [238, 214] on button "Seniority" at bounding box center [194, 203] width 265 height 38
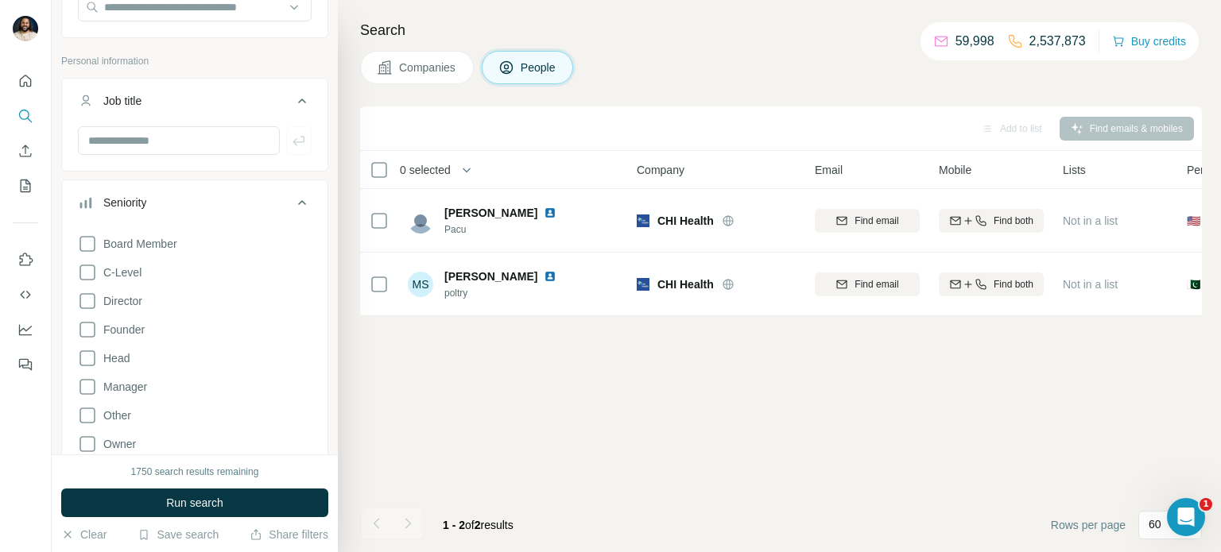
click at [246, 206] on div "Seniority" at bounding box center [185, 203] width 215 height 16
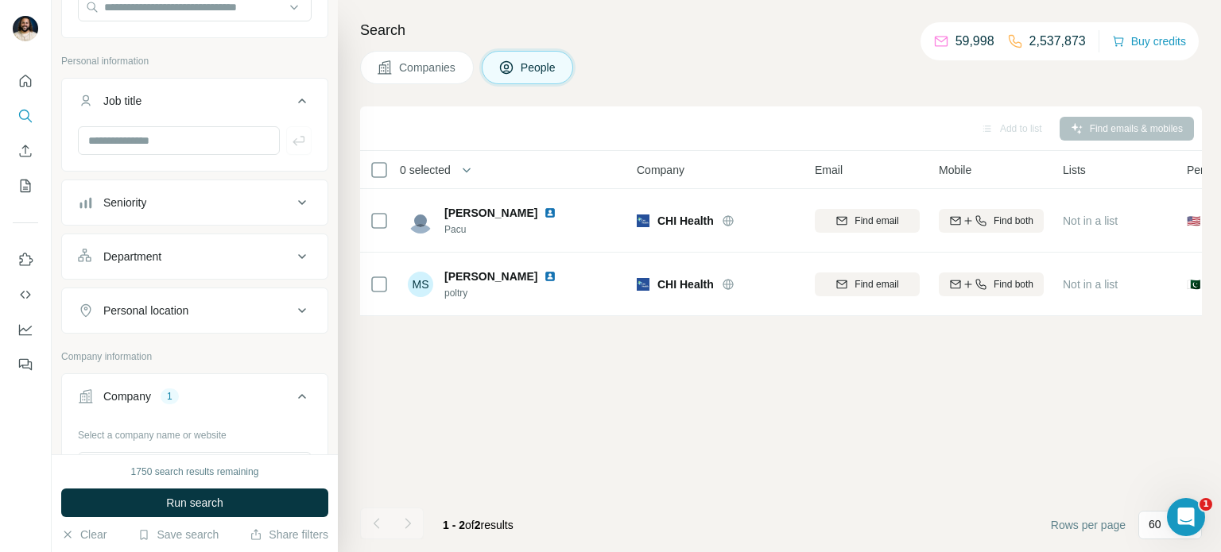
click at [247, 268] on button "Department" at bounding box center [194, 257] width 265 height 38
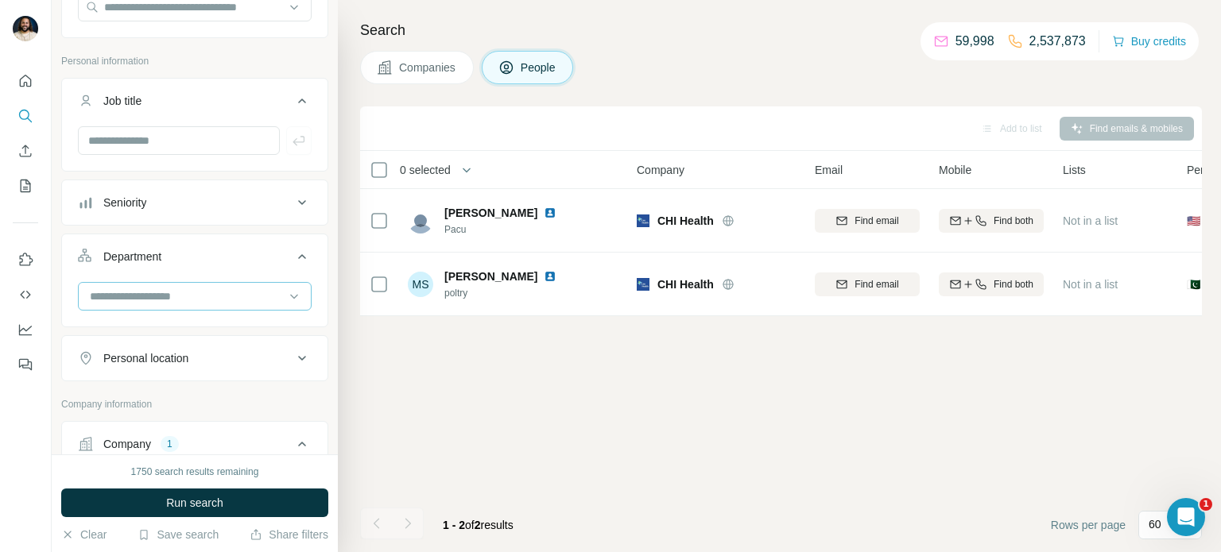
click at [253, 288] on input at bounding box center [186, 296] width 196 height 17
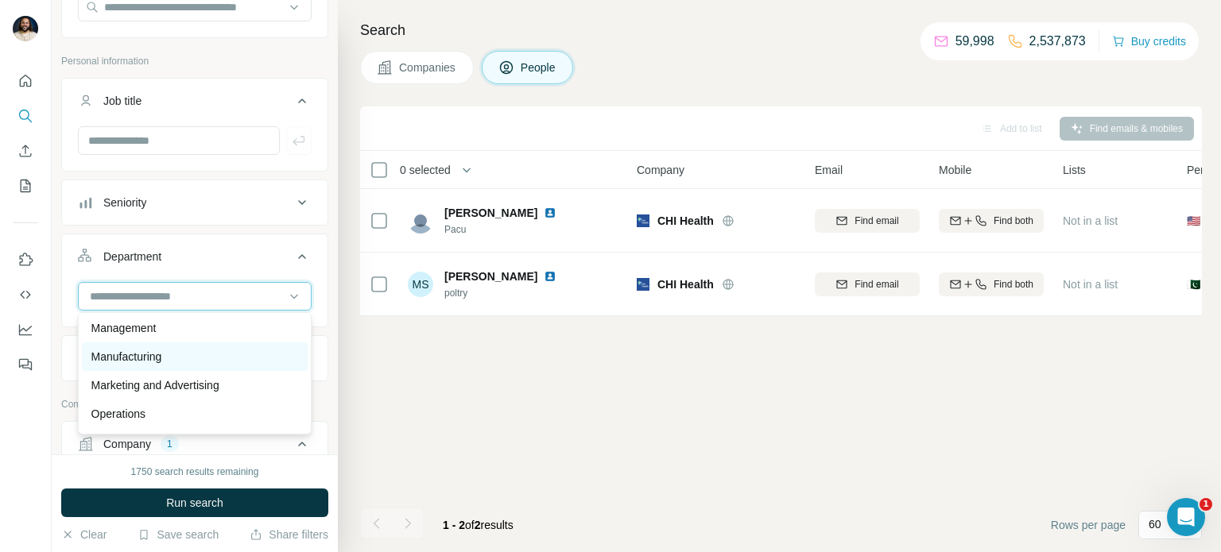
scroll to position [339, 0]
click at [212, 365] on p "Marketing and Advertising" at bounding box center [155, 364] width 128 height 16
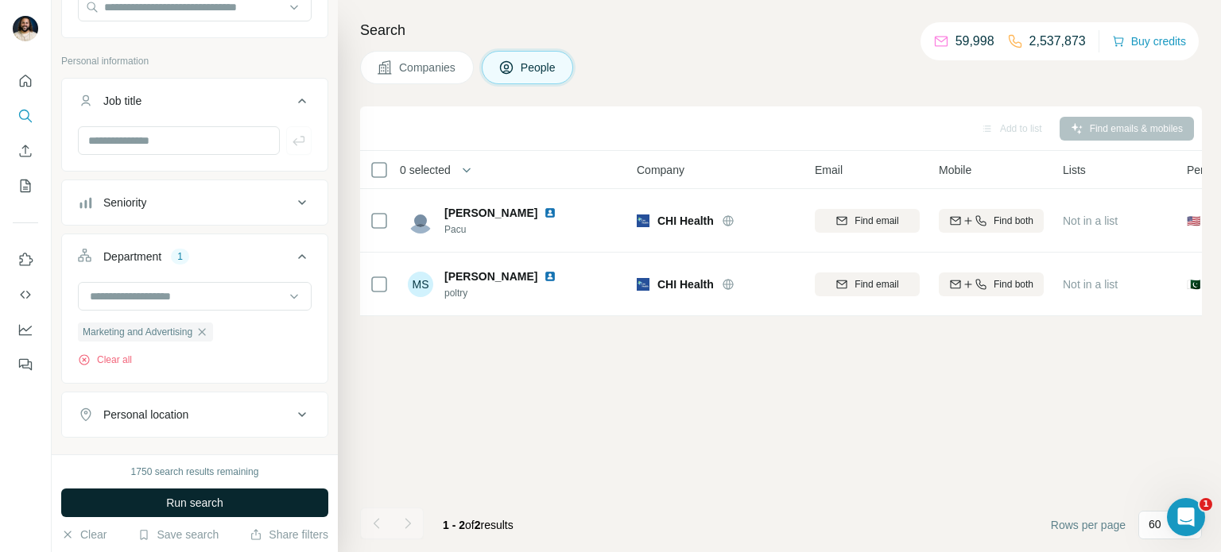
click at [199, 509] on span "Run search" at bounding box center [194, 503] width 57 height 16
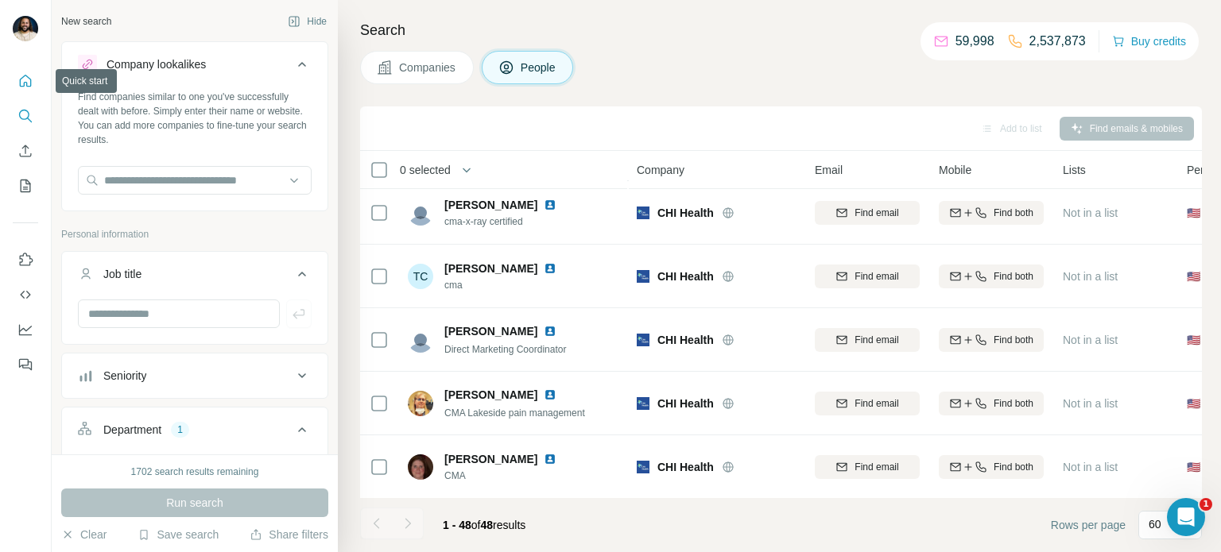
click at [20, 83] on icon "Quick start" at bounding box center [26, 81] width 12 height 12
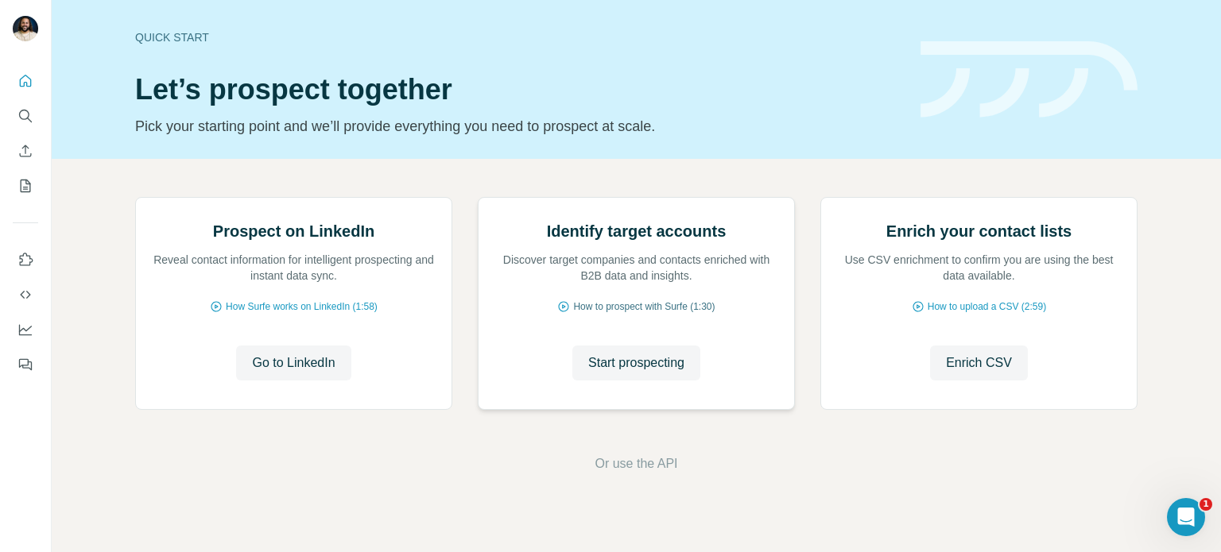
scroll to position [72, 0]
click at [311, 373] on span "Go to LinkedIn" at bounding box center [293, 363] width 83 height 19
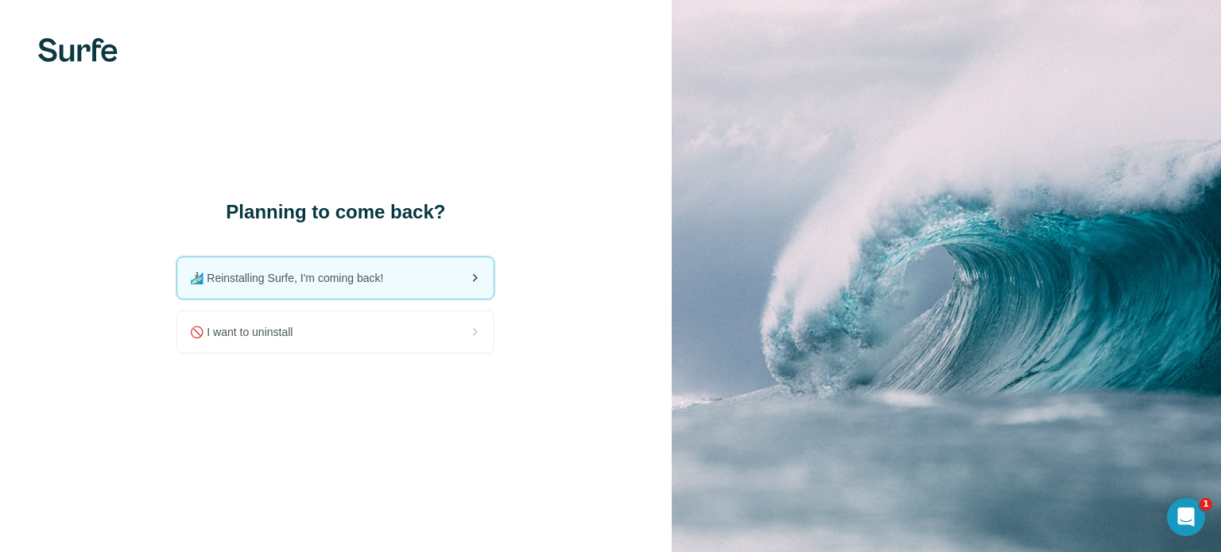
click at [428, 285] on div "🏄🏻‍♂️ Reinstalling Surfe, I'm coming back!" at bounding box center [335, 278] width 316 height 41
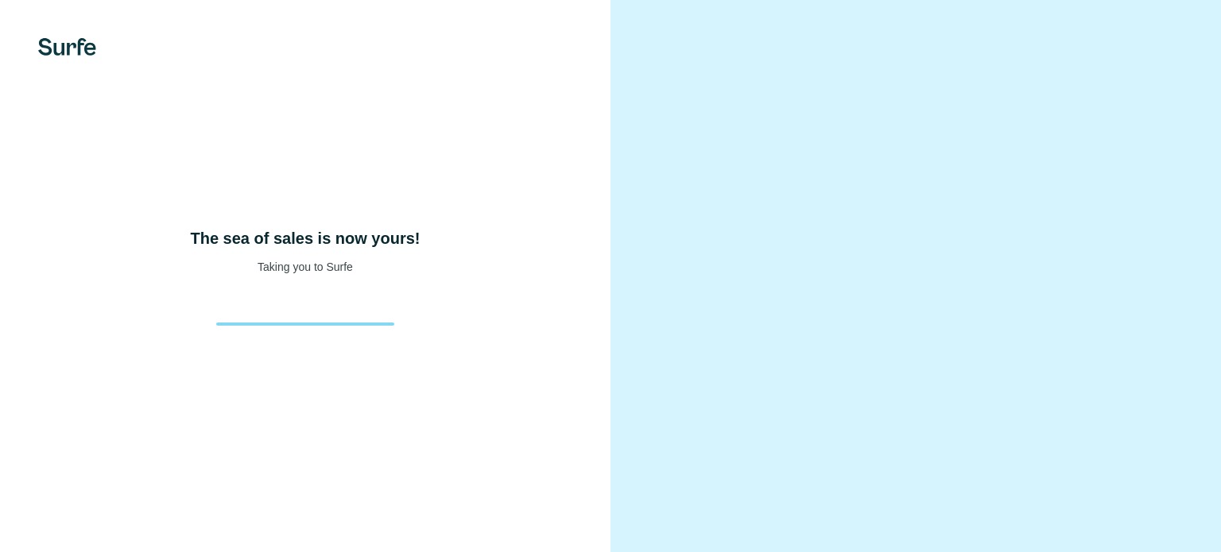
scroll to position [16, 0]
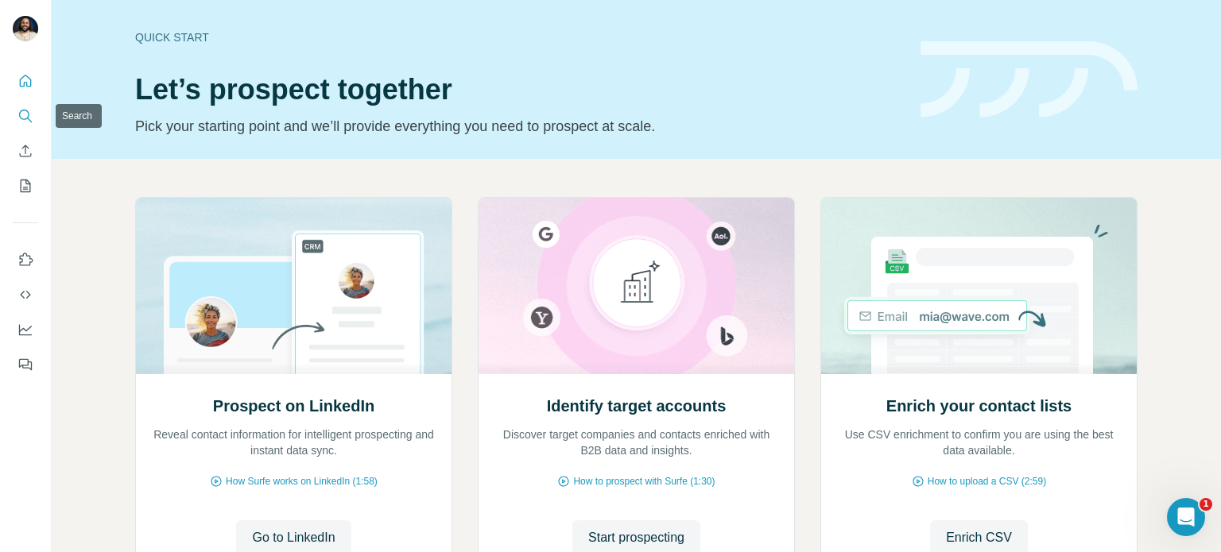
click at [25, 125] on button "Search" at bounding box center [25, 116] width 25 height 29
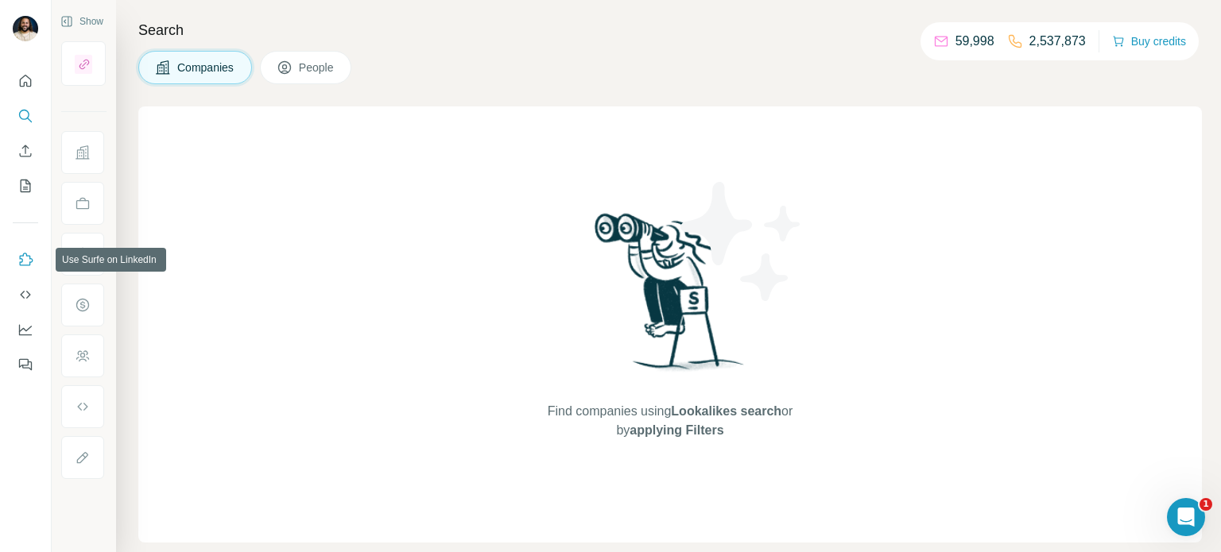
click at [20, 262] on icon "Use Surfe on LinkedIn" at bounding box center [27, 259] width 14 height 13
